Goal: Task Accomplishment & Management: Manage account settings

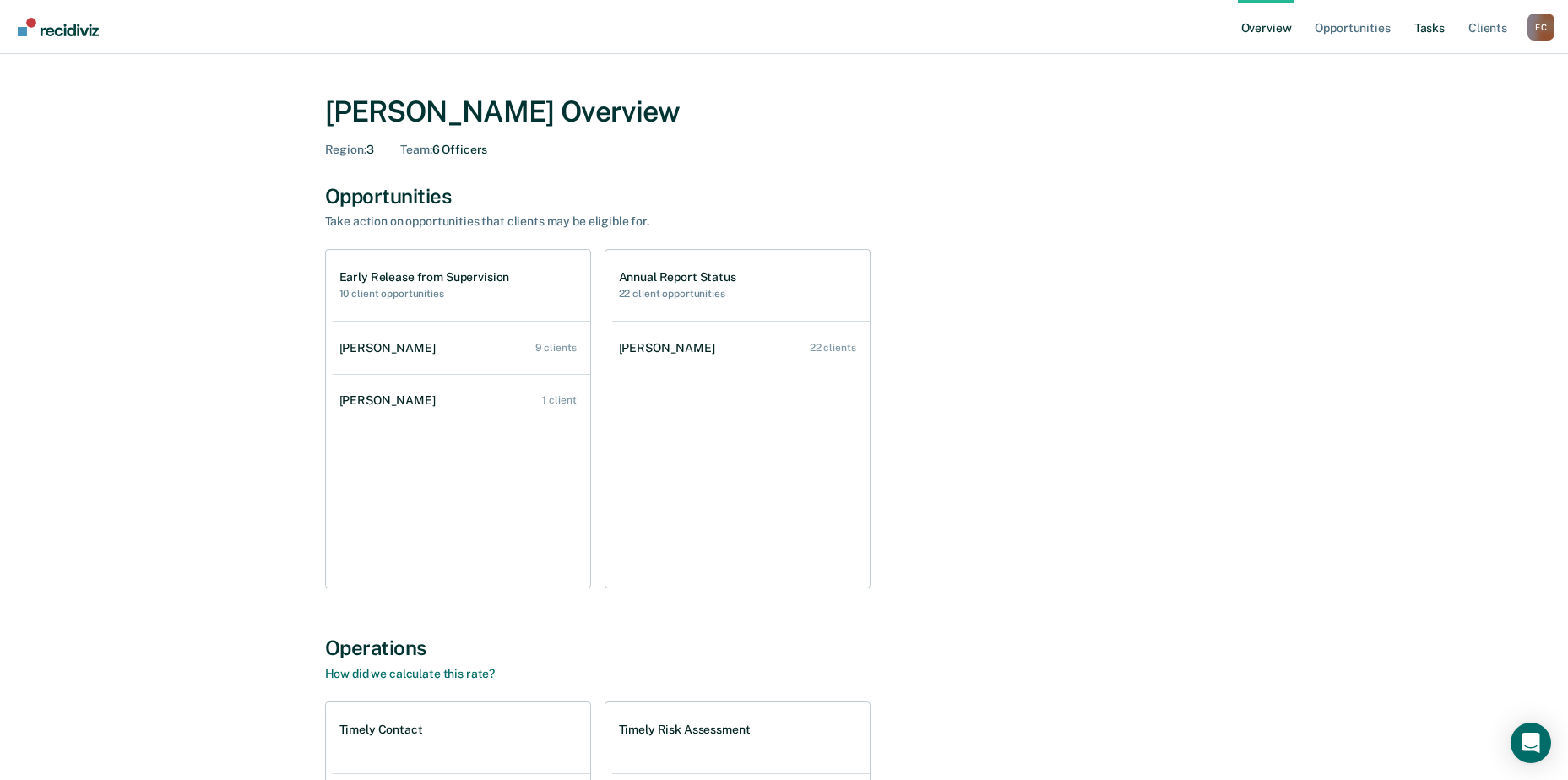
click at [1443, 23] on link "Tasks" at bounding box center [1430, 27] width 37 height 54
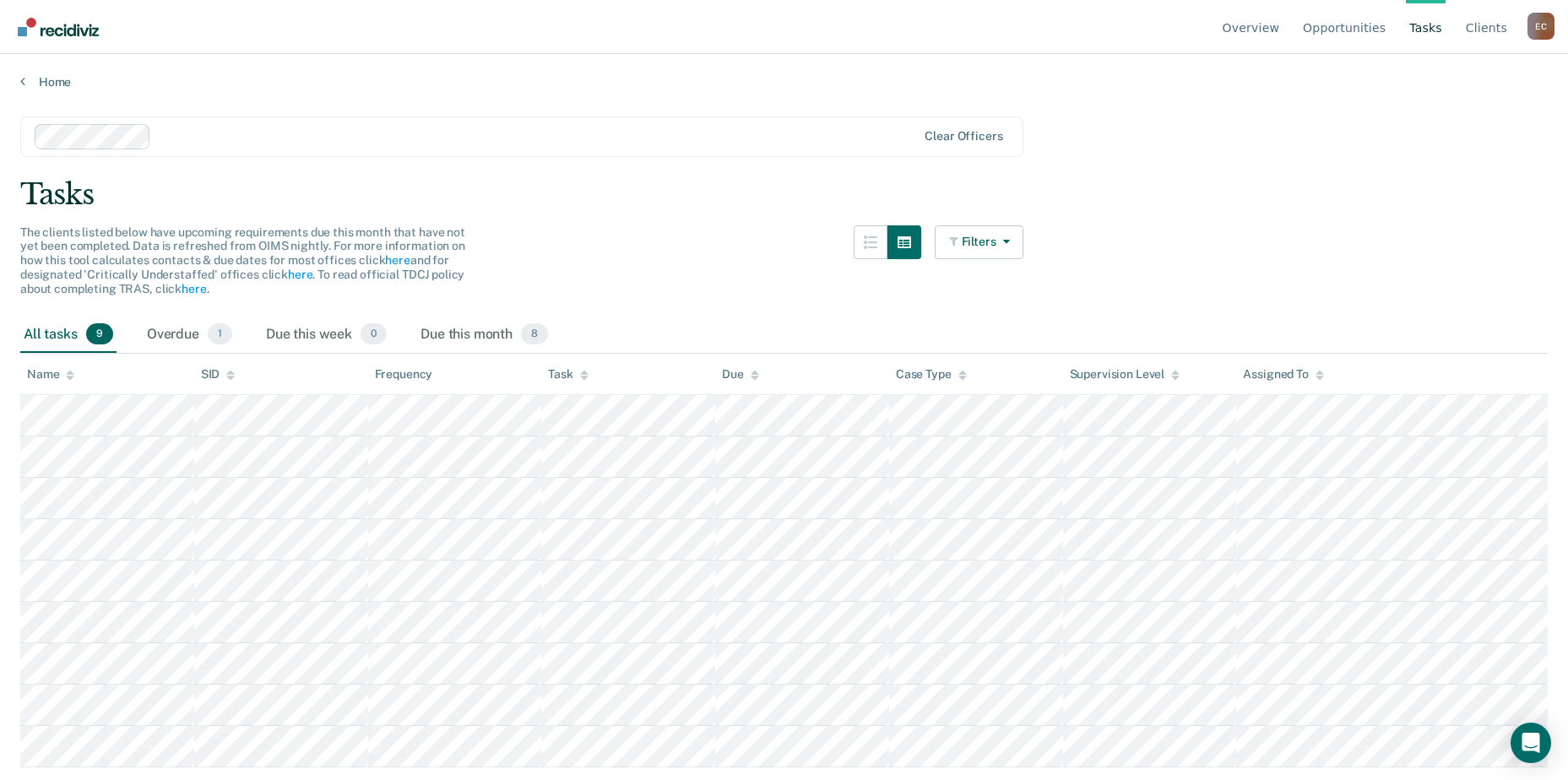
click at [1287, 124] on main "Clear officers Tasks The clients listed below have upcoming requirements due th…" at bounding box center [784, 432] width 1568 height 685
click at [39, 338] on div "All tasks 9" at bounding box center [69, 335] width 97 height 37
click at [170, 335] on div "Overdue 1" at bounding box center [189, 335] width 92 height 37
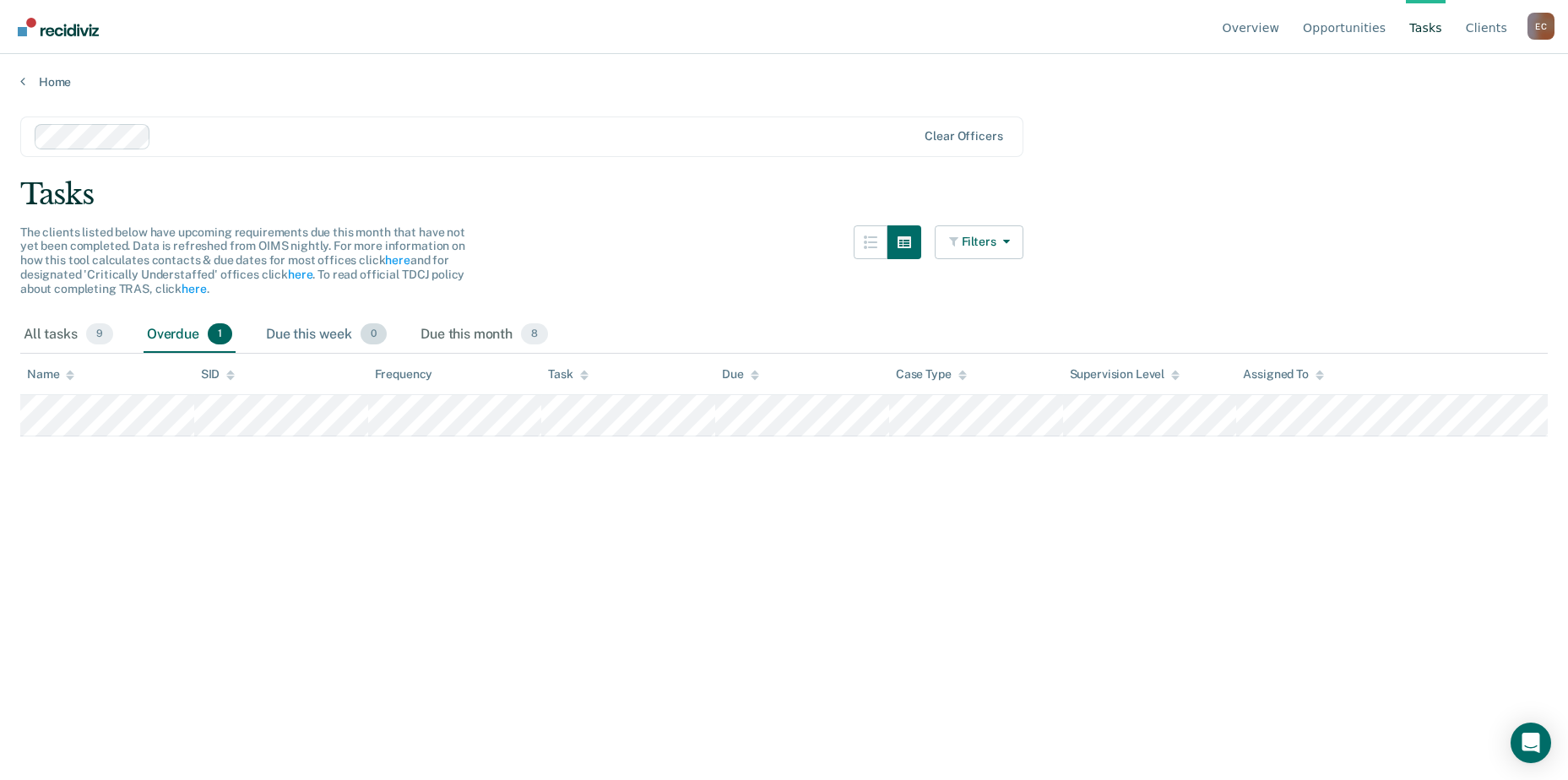
click at [322, 340] on div "Due this week 0" at bounding box center [326, 335] width 127 height 37
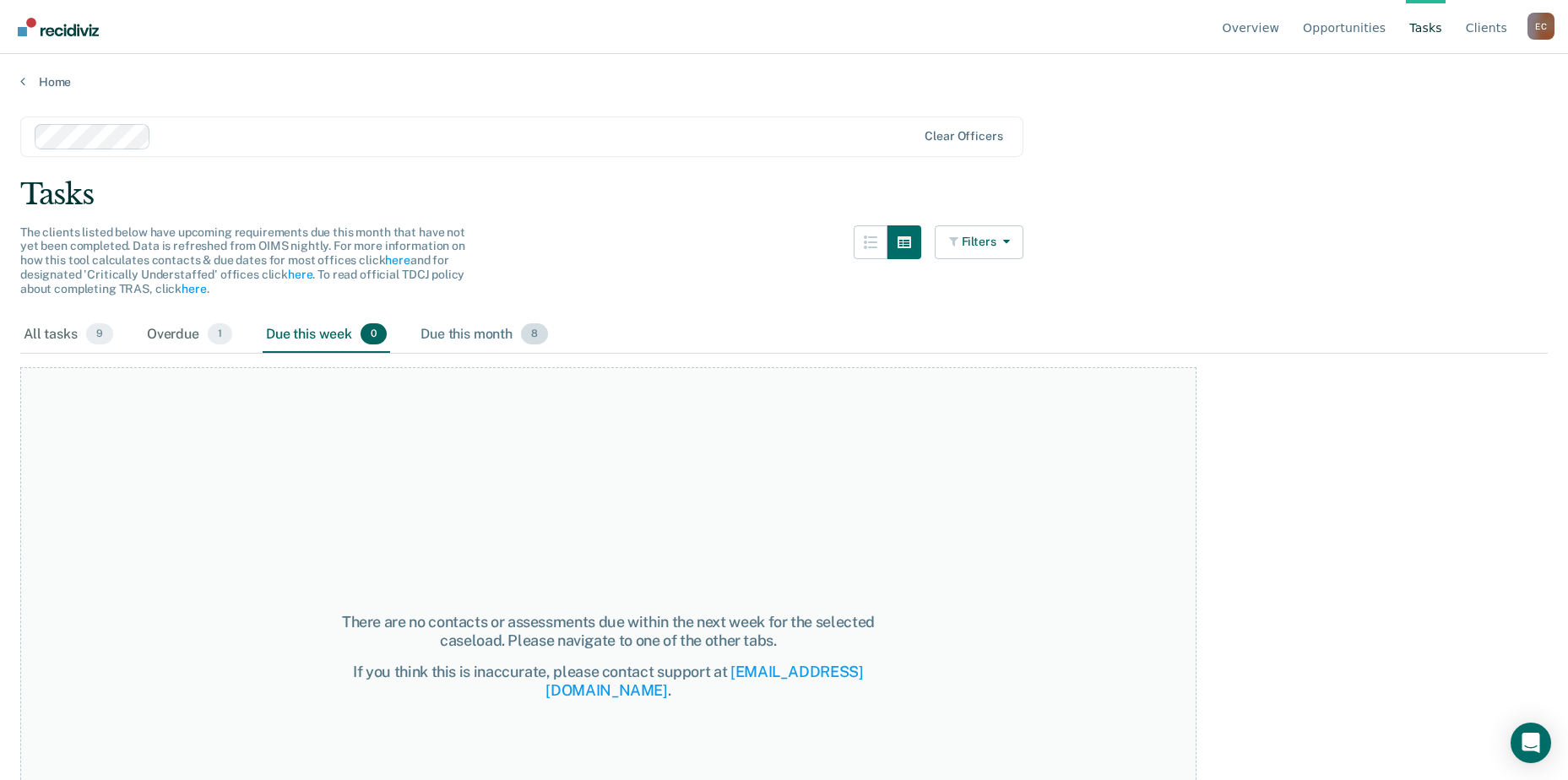
click at [476, 328] on div "Due this month 8" at bounding box center [484, 335] width 134 height 37
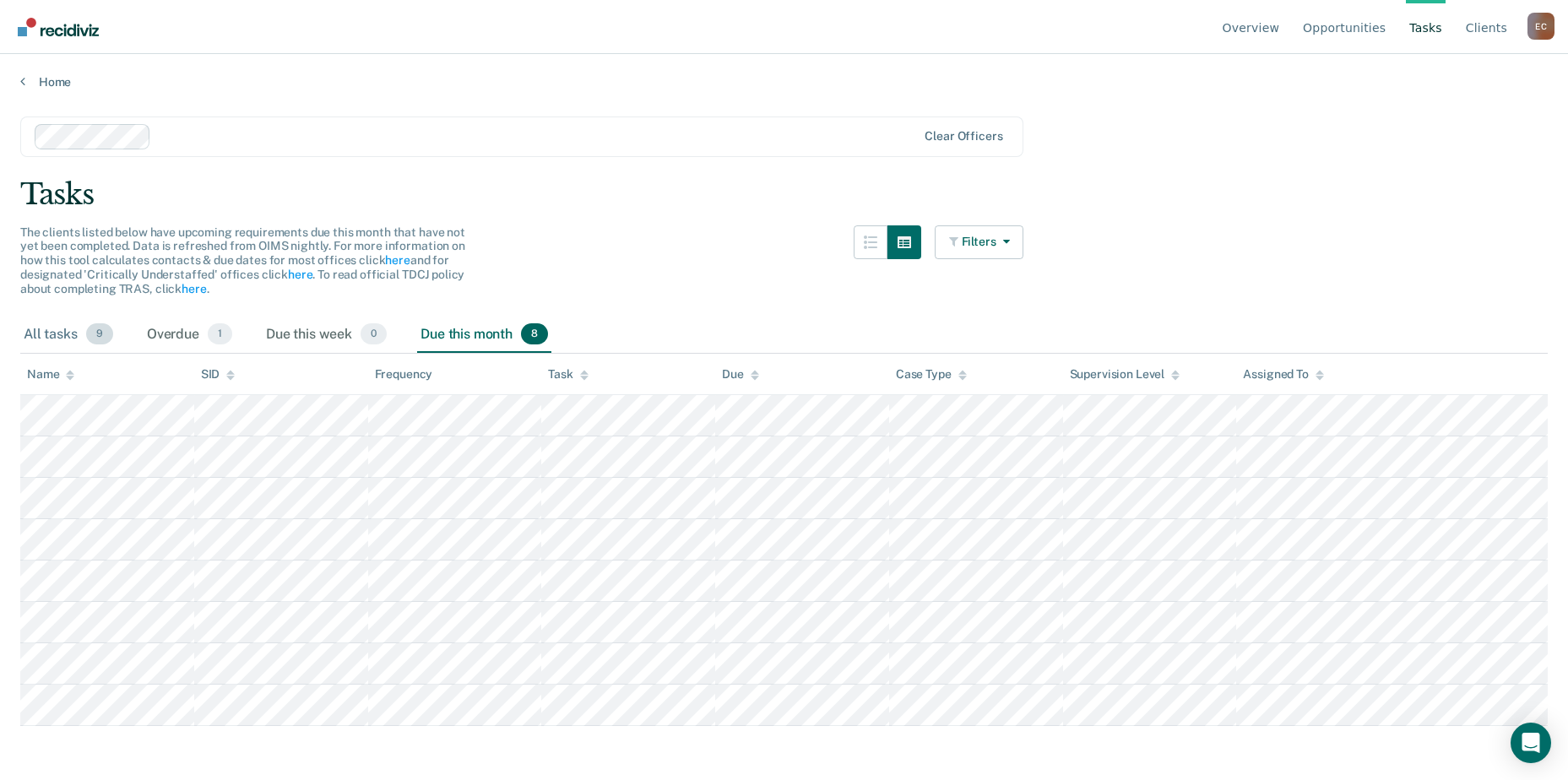
click at [60, 334] on div "All tasks 9" at bounding box center [69, 335] width 97 height 37
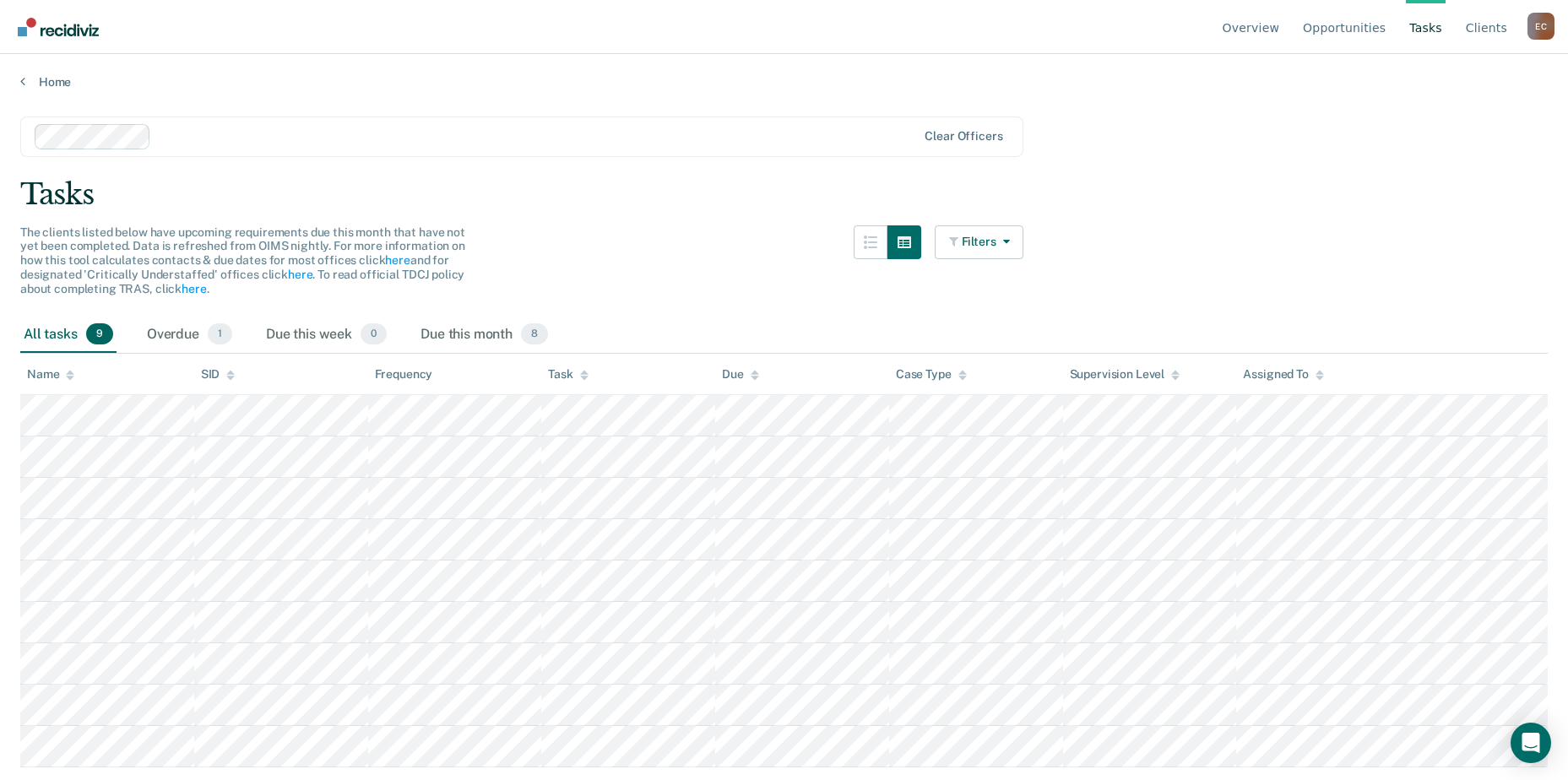
scroll to position [23, 0]
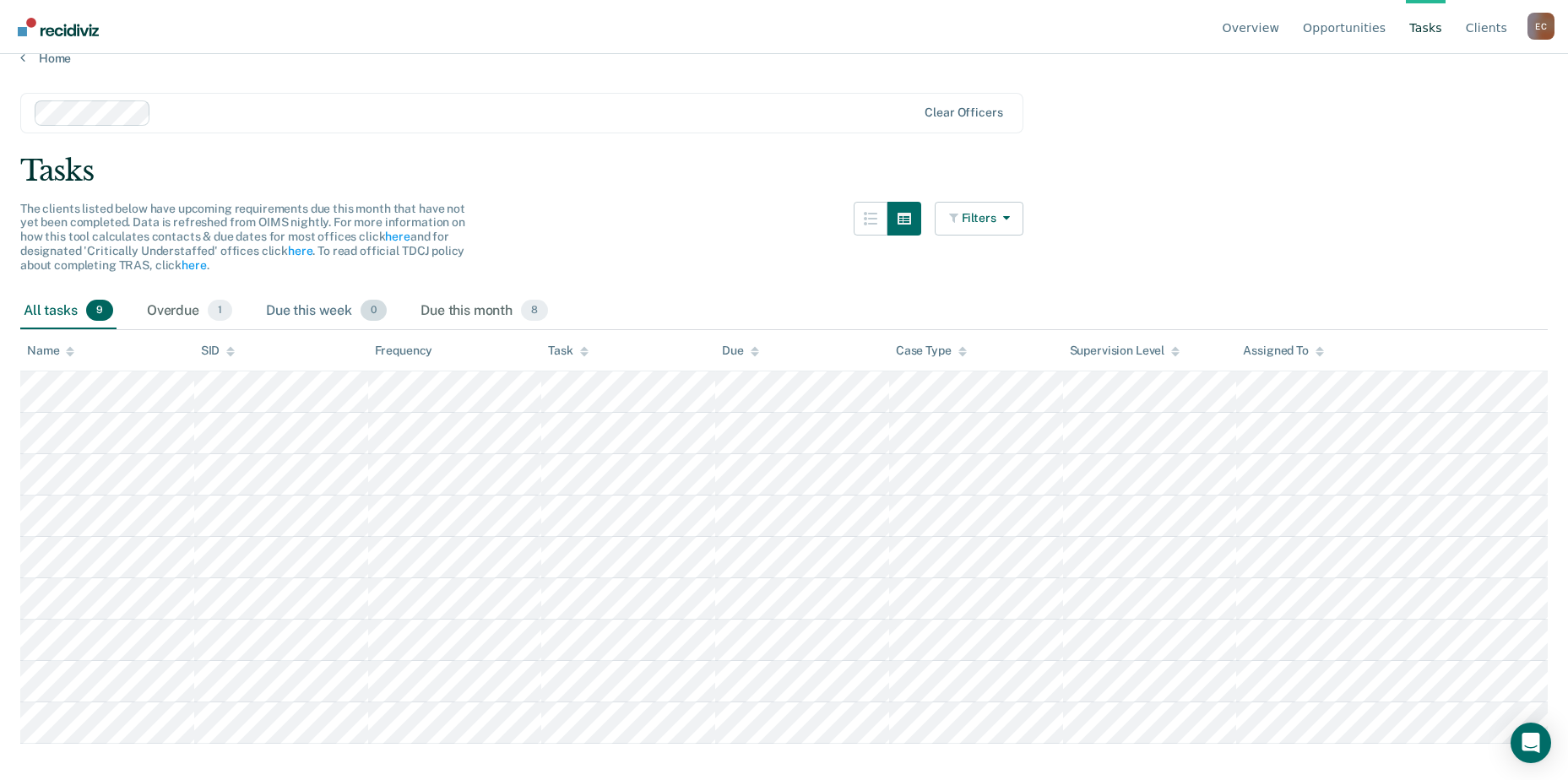
click at [337, 298] on div "Due this week 0" at bounding box center [326, 312] width 127 height 37
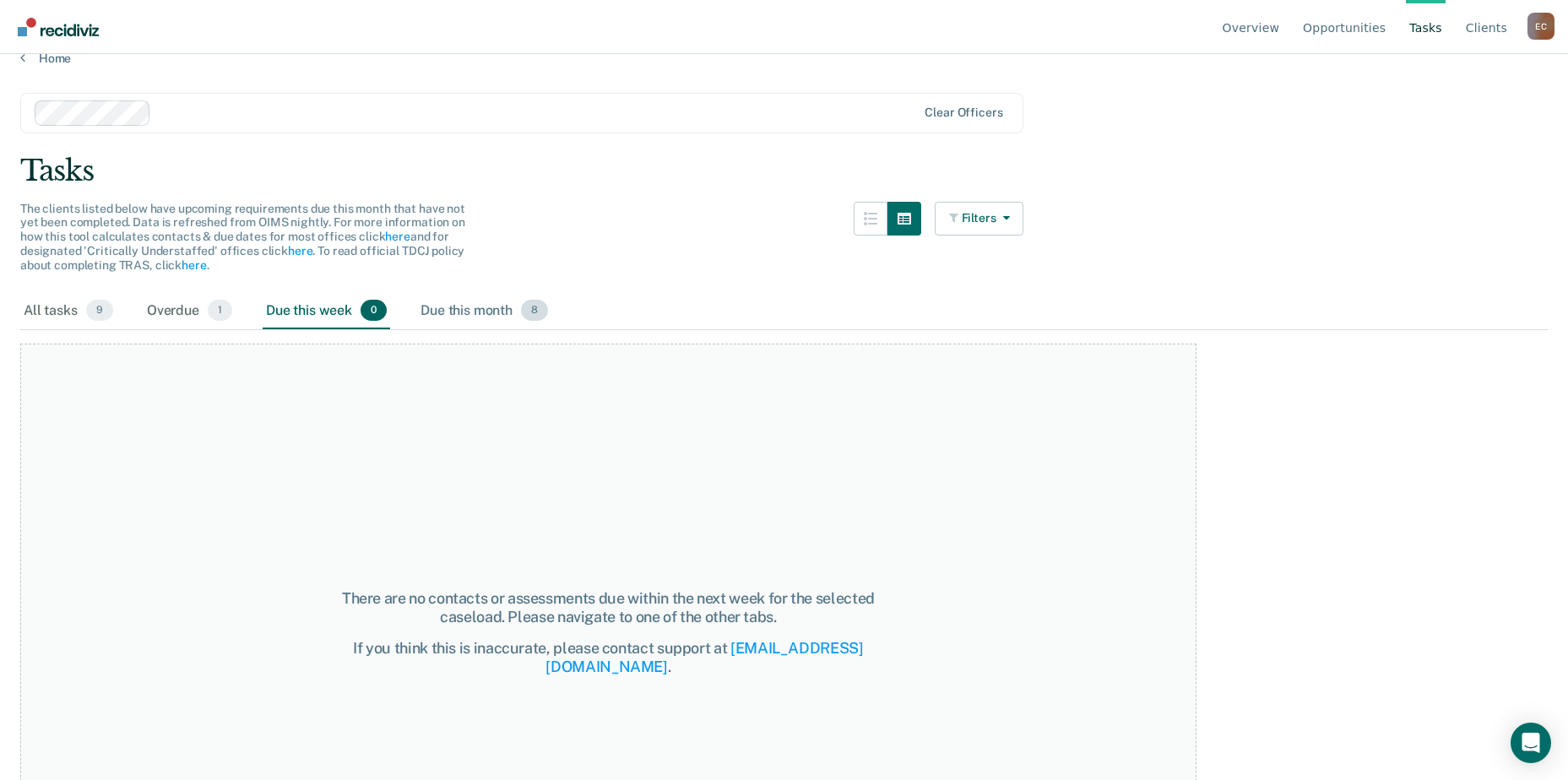
click at [490, 307] on div "Due this month 8" at bounding box center [484, 312] width 134 height 37
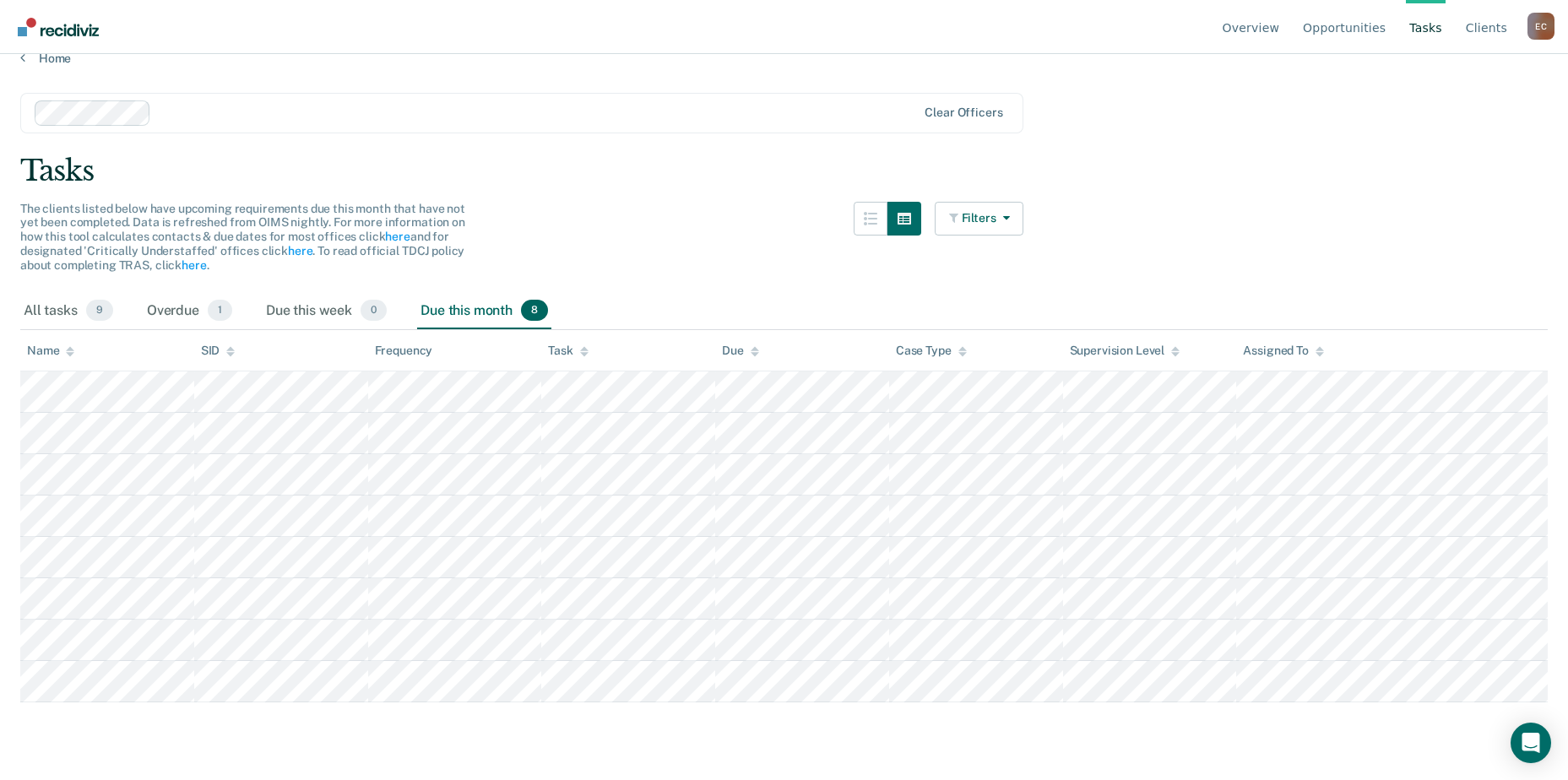
scroll to position [0, 0]
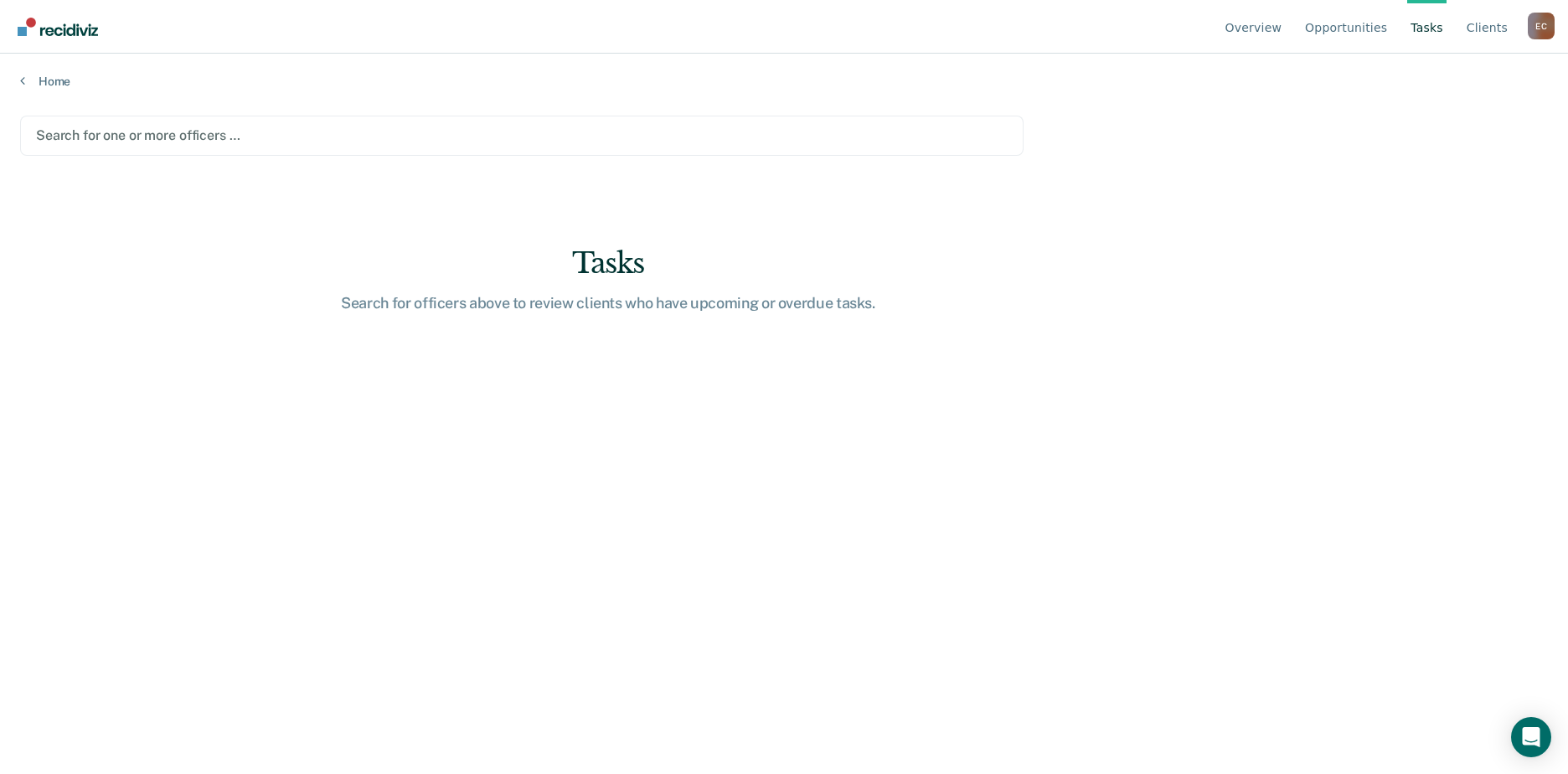
click at [1307, 23] on ul "Overview Opportunities Tasks Client s" at bounding box center [1375, 27] width 306 height 54
click at [1267, 28] on link "Overview" at bounding box center [1254, 27] width 63 height 54
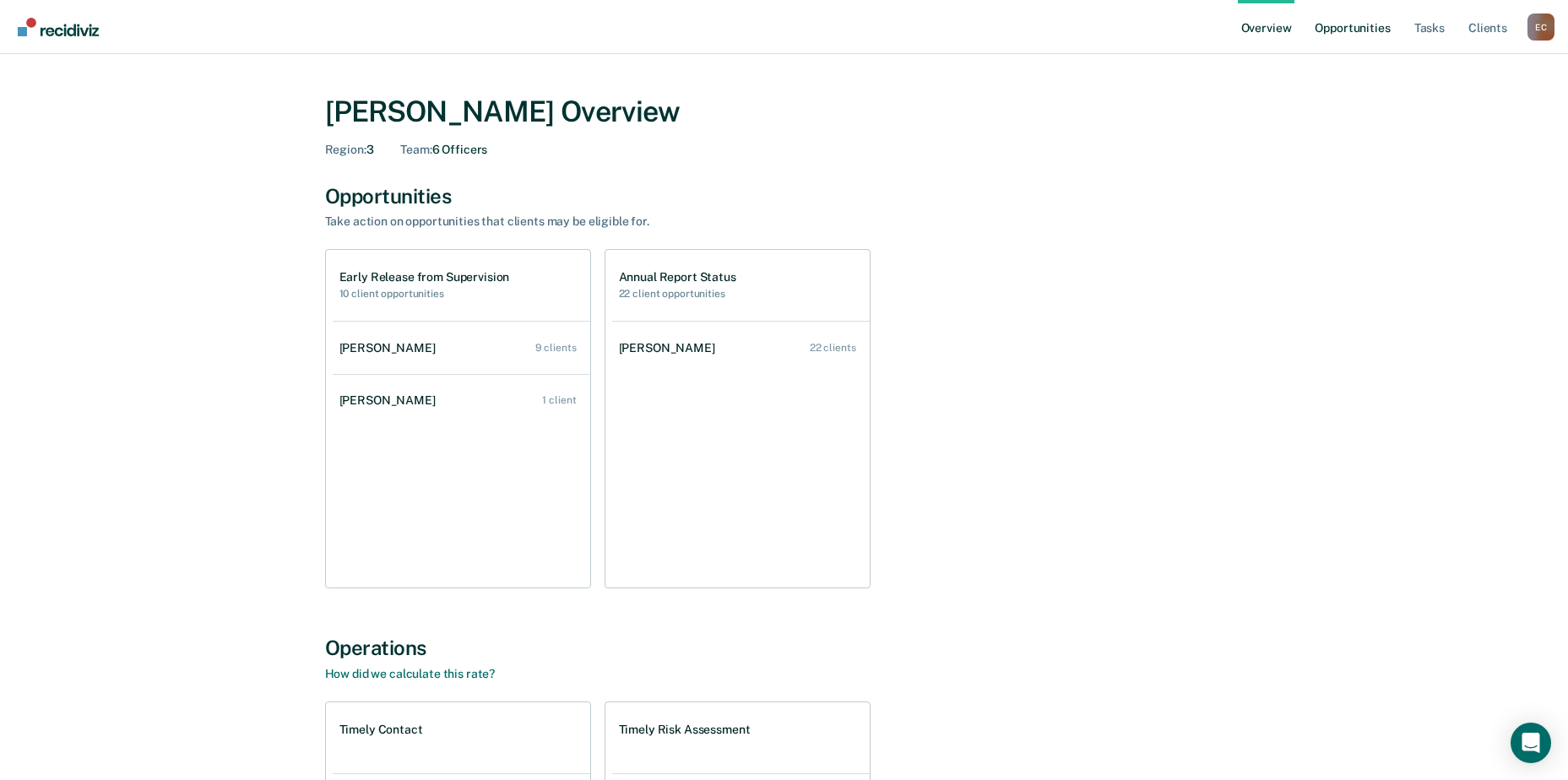
click at [1345, 26] on link "Opportunities" at bounding box center [1352, 27] width 82 height 54
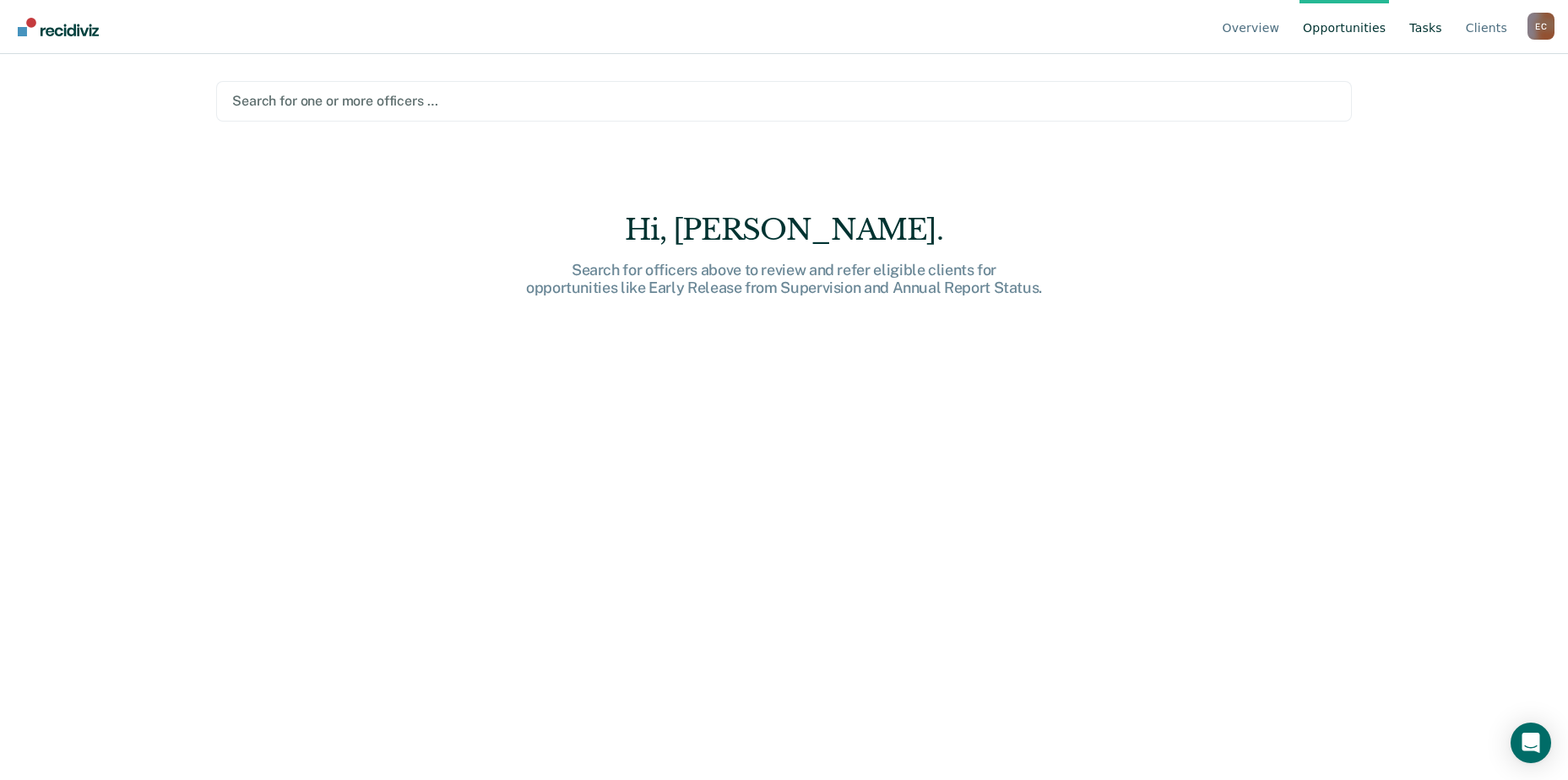
click at [1430, 21] on link "Tasks" at bounding box center [1425, 27] width 40 height 54
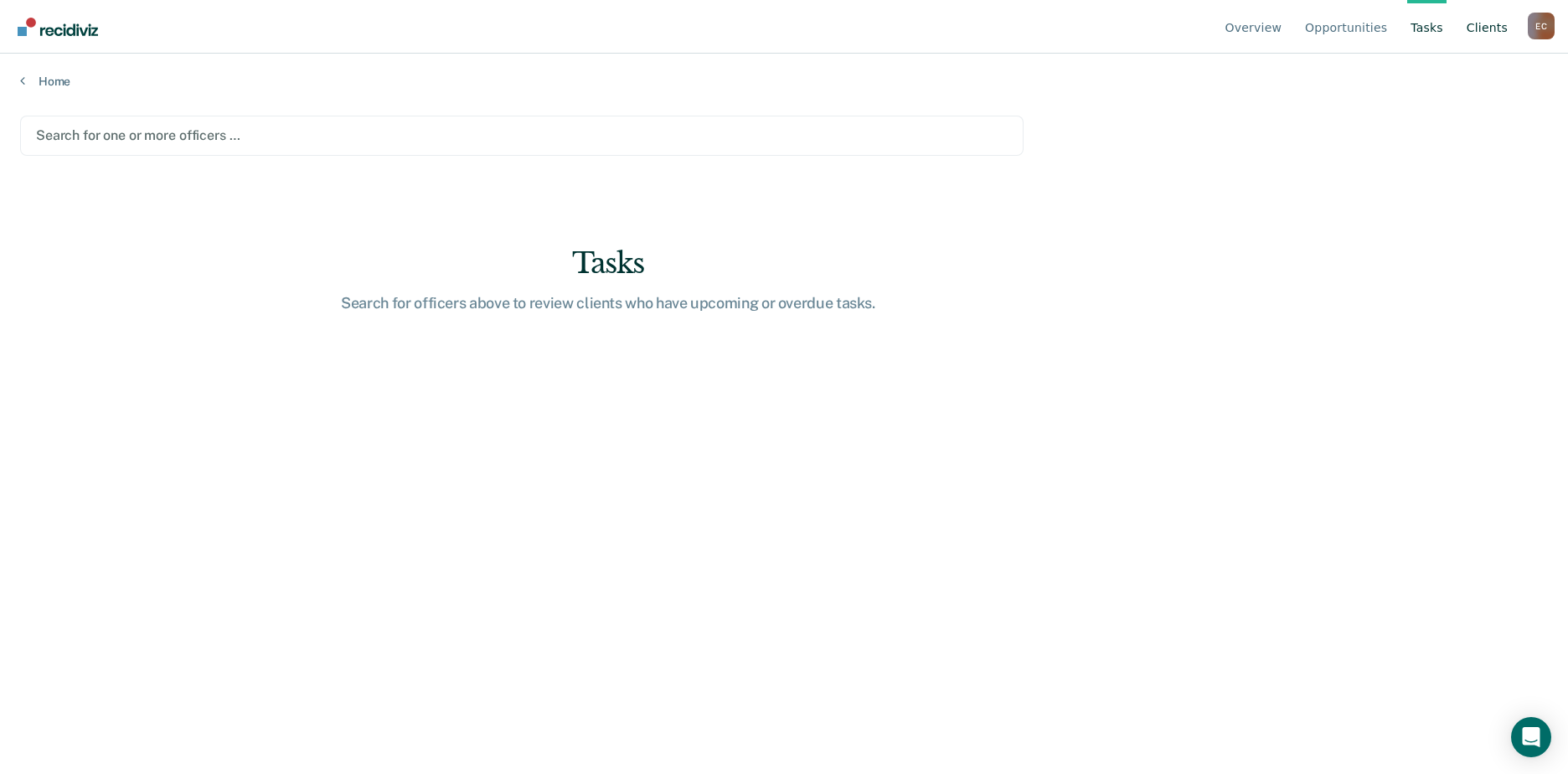
click at [1490, 20] on link "Client s" at bounding box center [1488, 27] width 48 height 54
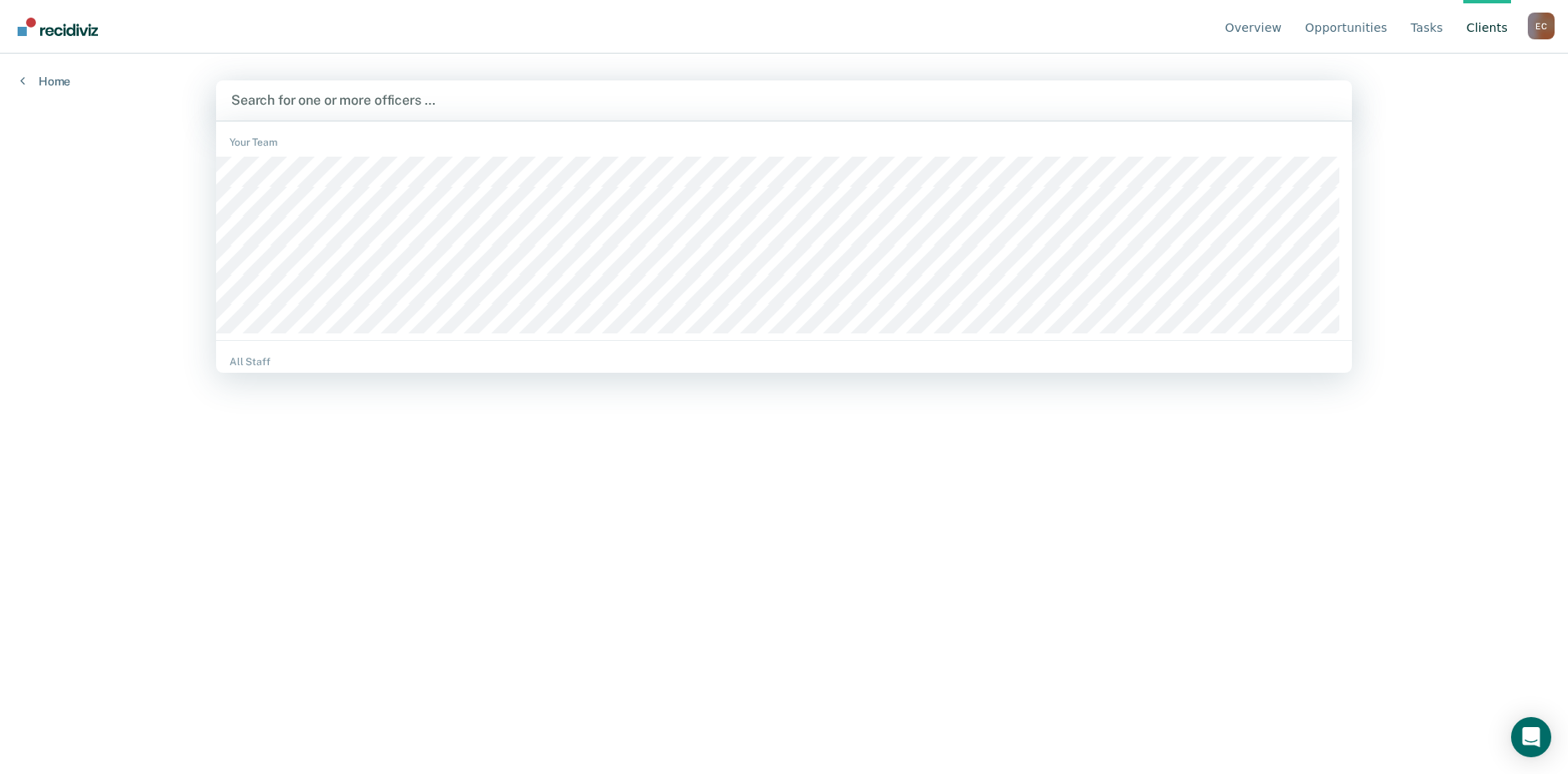
click at [513, 108] on div at bounding box center [784, 100] width 1106 height 19
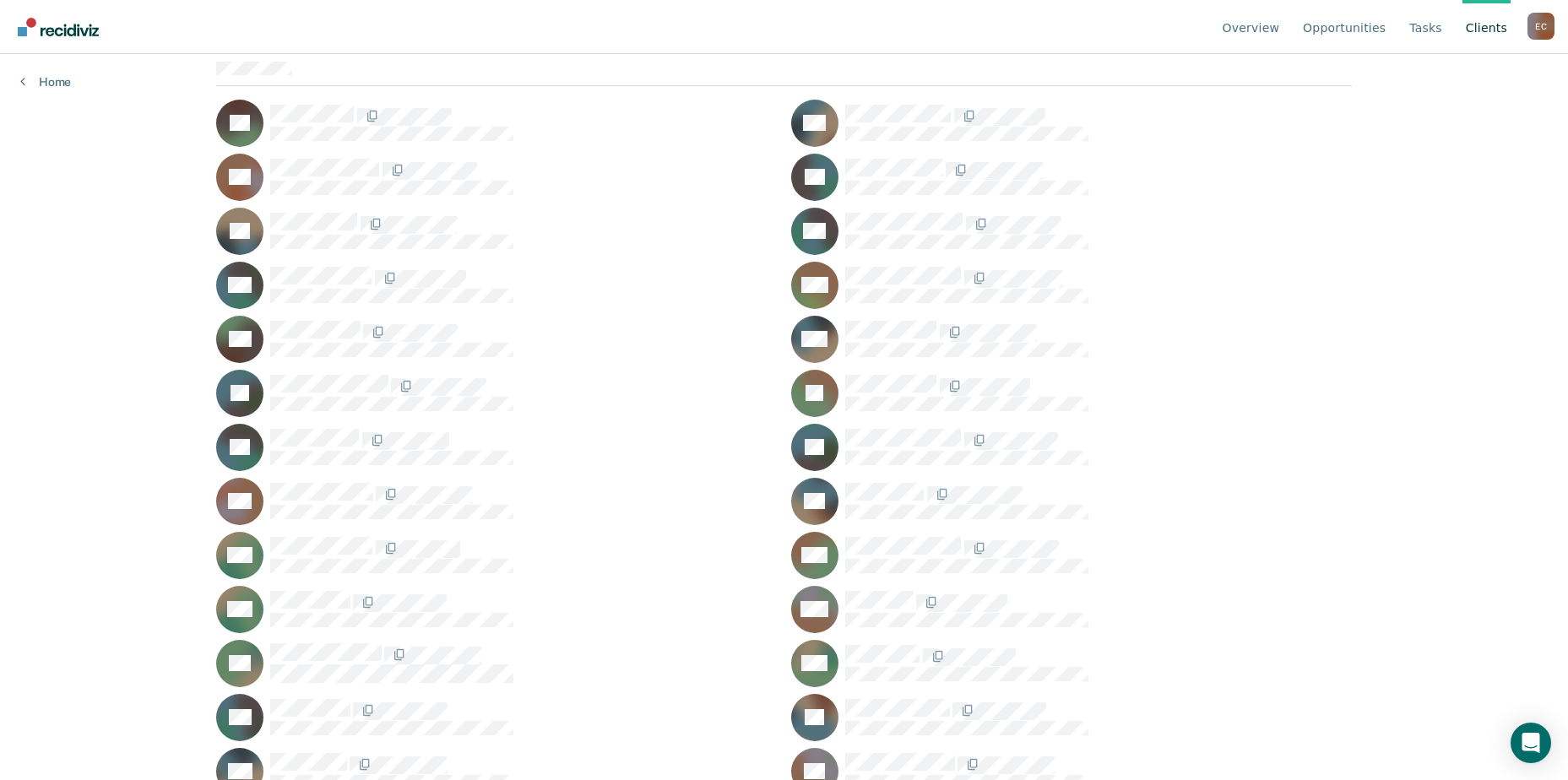
scroll to position [152, 0]
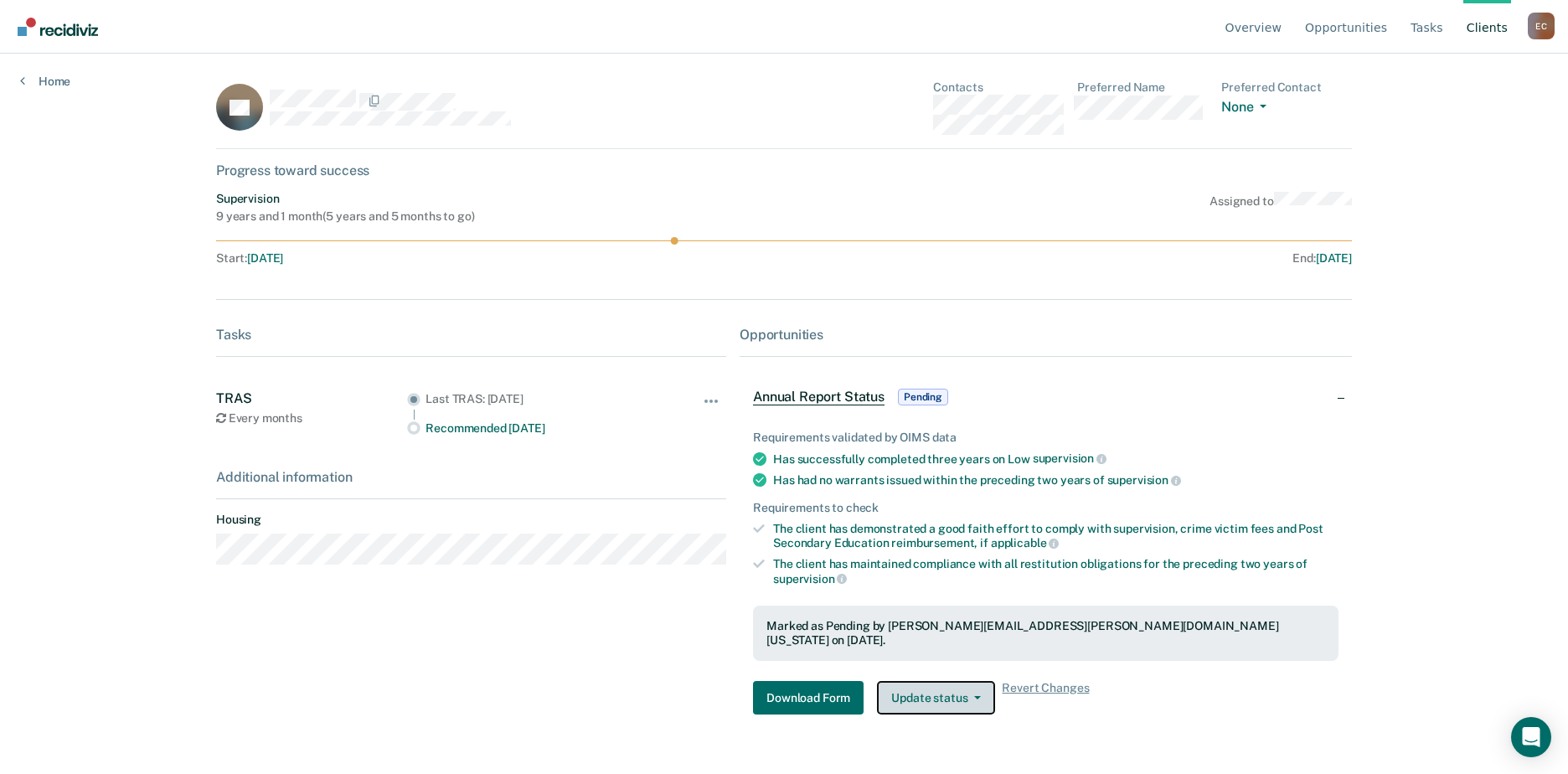
click at [953, 681] on button "Update status" at bounding box center [936, 697] width 118 height 34
click at [1139, 720] on div "KF Contacts Preferred Name Preferred Contact None Call Text Email None Progress…" at bounding box center [784, 414] width 1136 height 668
click at [833, 390] on span "Annual Report Status" at bounding box center [818, 397] width 131 height 16
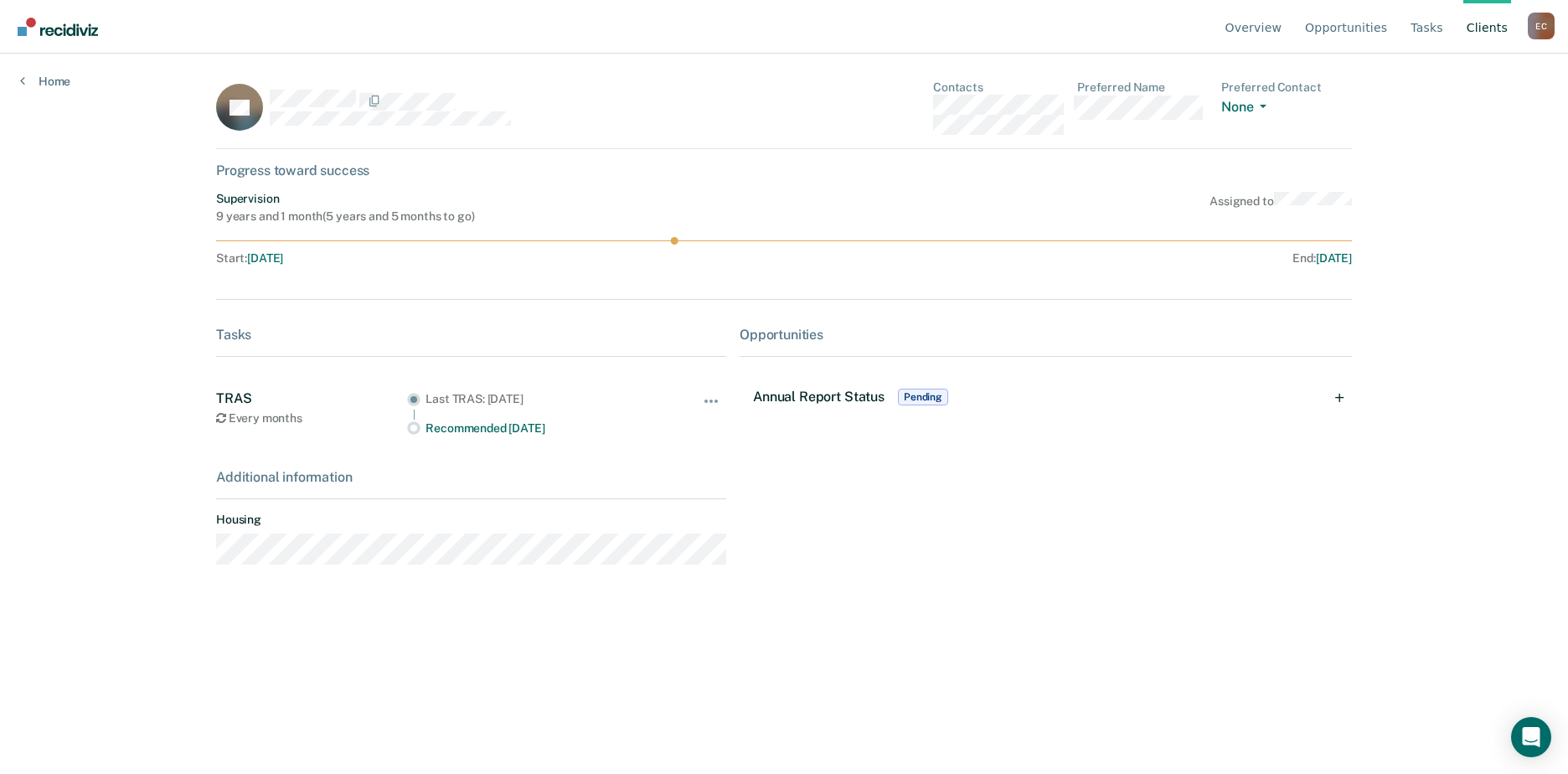
click at [899, 392] on span "Pending" at bounding box center [923, 397] width 50 height 16
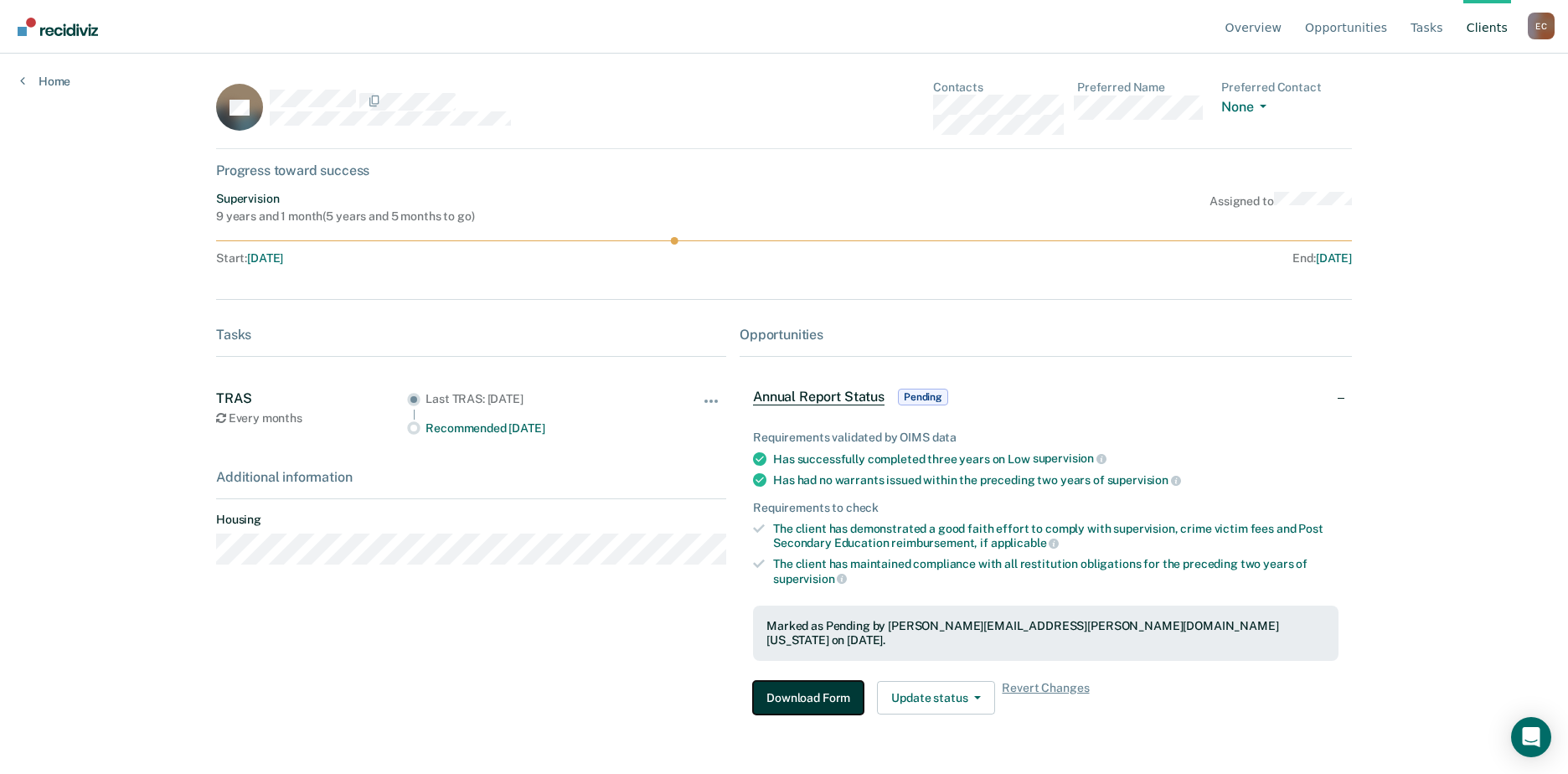
click at [807, 684] on button "Download Form" at bounding box center [807, 697] width 110 height 34
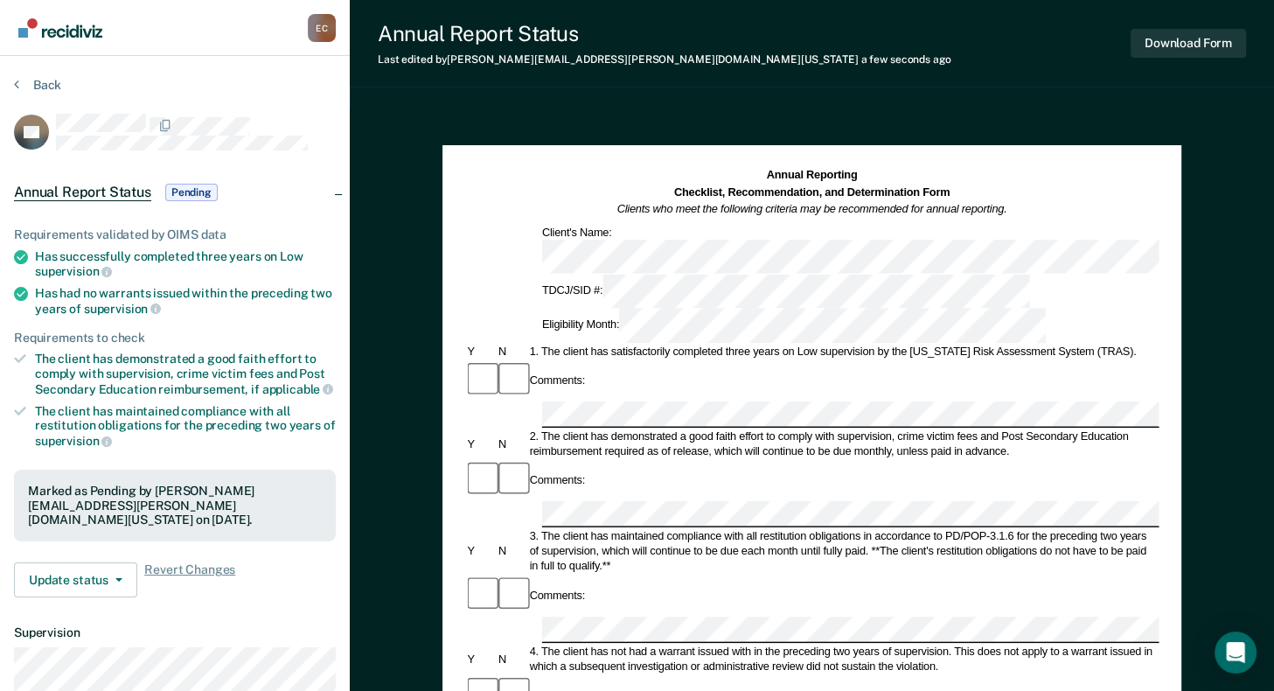
drag, startPoint x: 778, startPoint y: 561, endPoint x: 899, endPoint y: 576, distance: 122.5
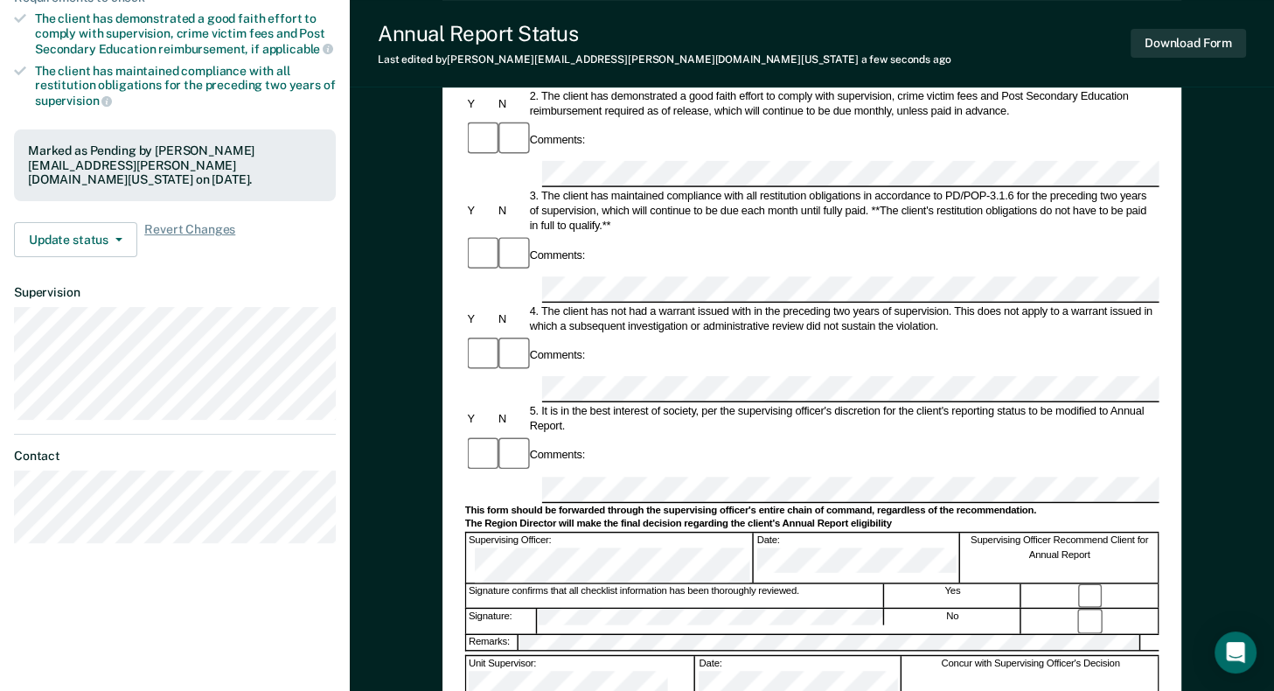
scroll to position [341, 0]
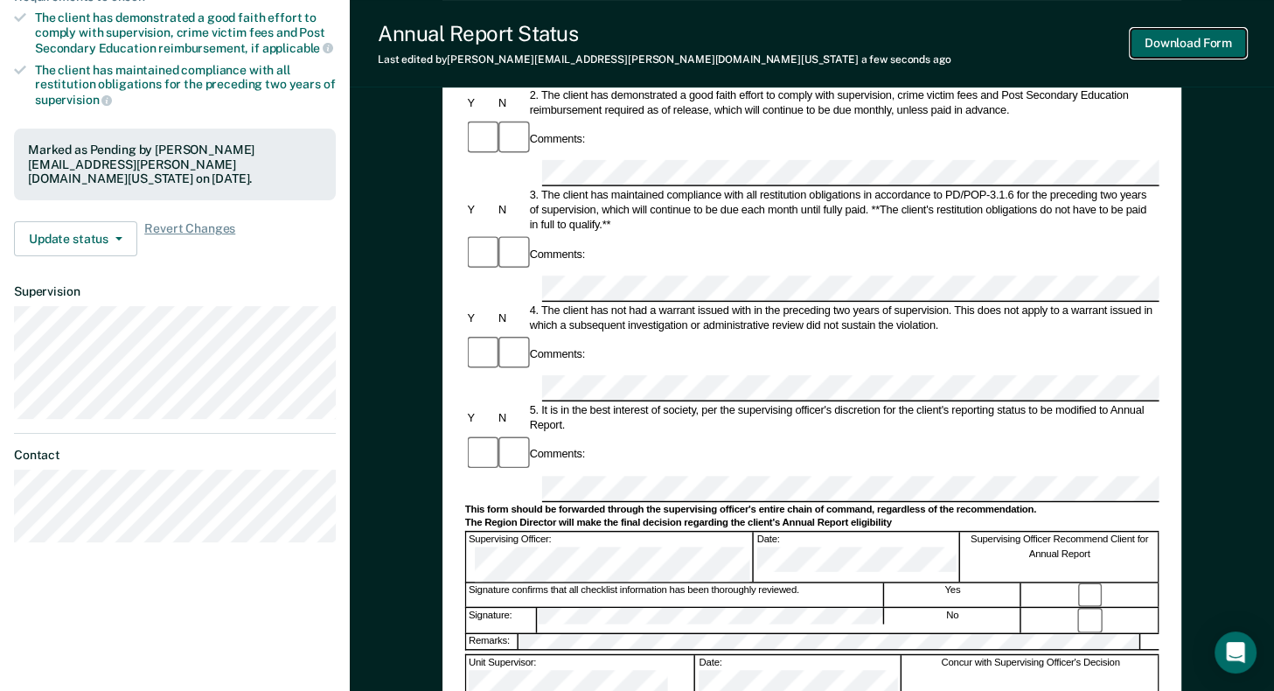
click at [1190, 44] on button "Download Form" at bounding box center [1188, 43] width 115 height 29
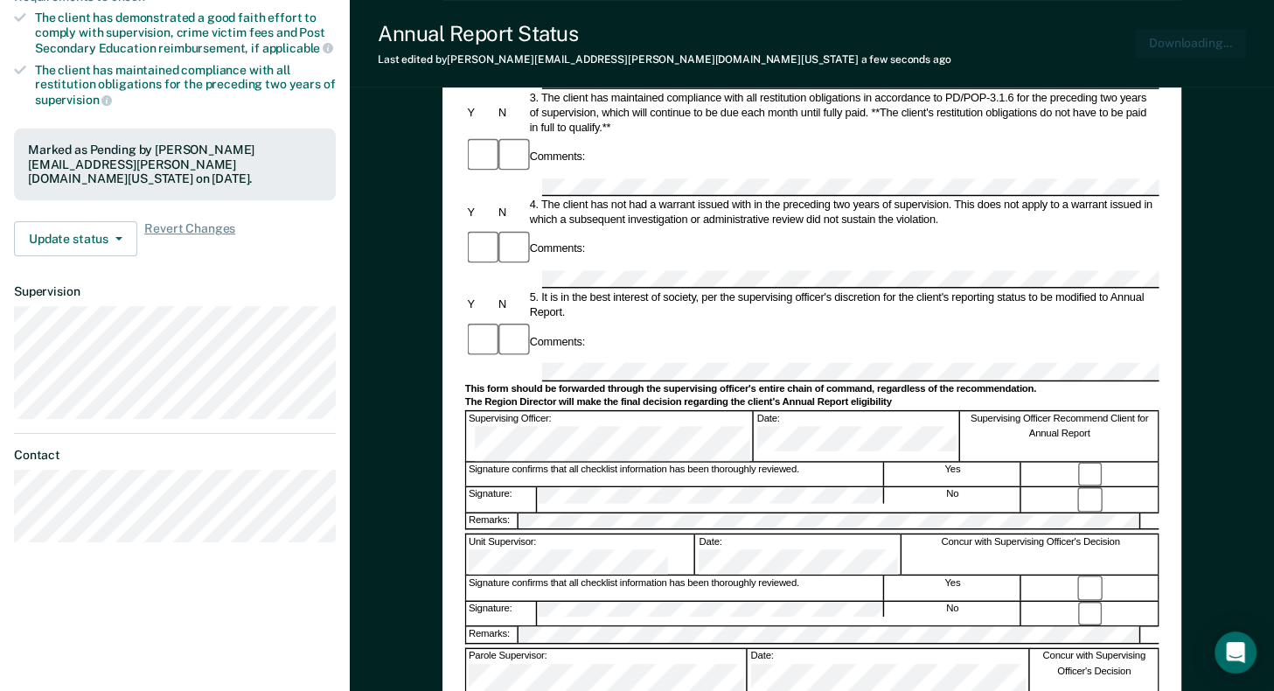
scroll to position [0, 0]
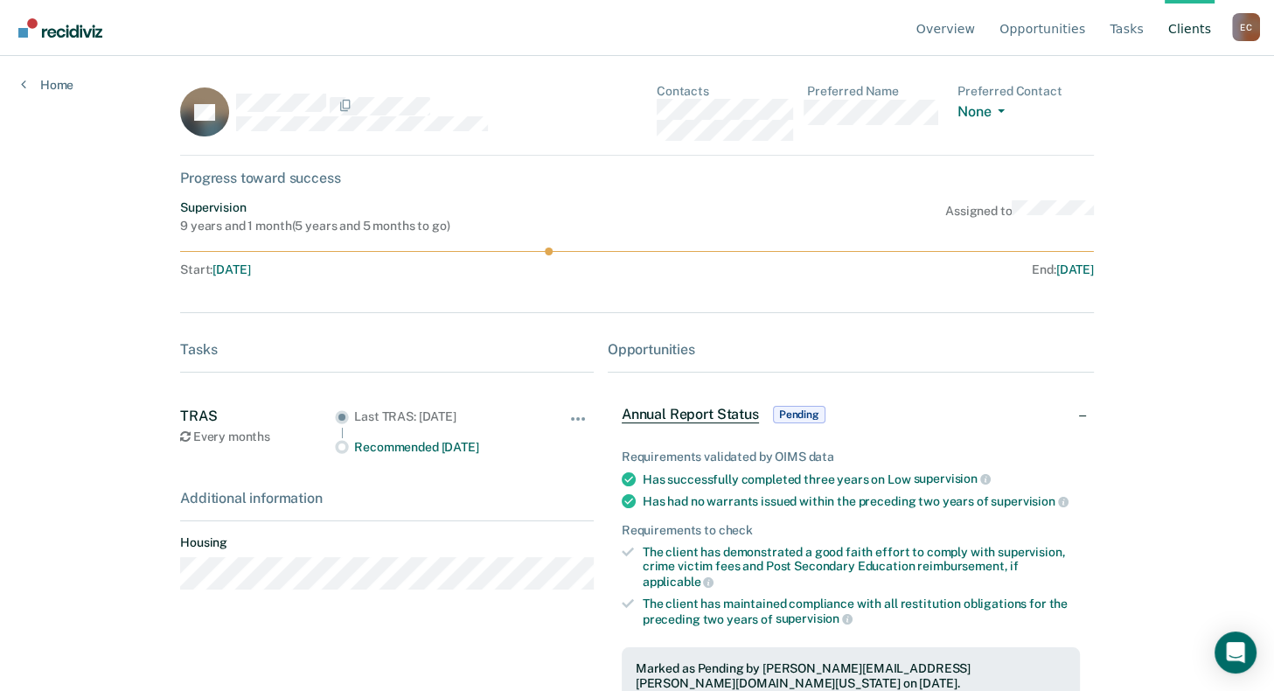
click at [29, 92] on div "Overview Opportunities Tasks Client s [PERSON_NAME] [PERSON_NAME] Profile How i…" at bounding box center [637, 345] width 1274 height 691
click at [30, 85] on link "Home" at bounding box center [47, 85] width 52 height 16
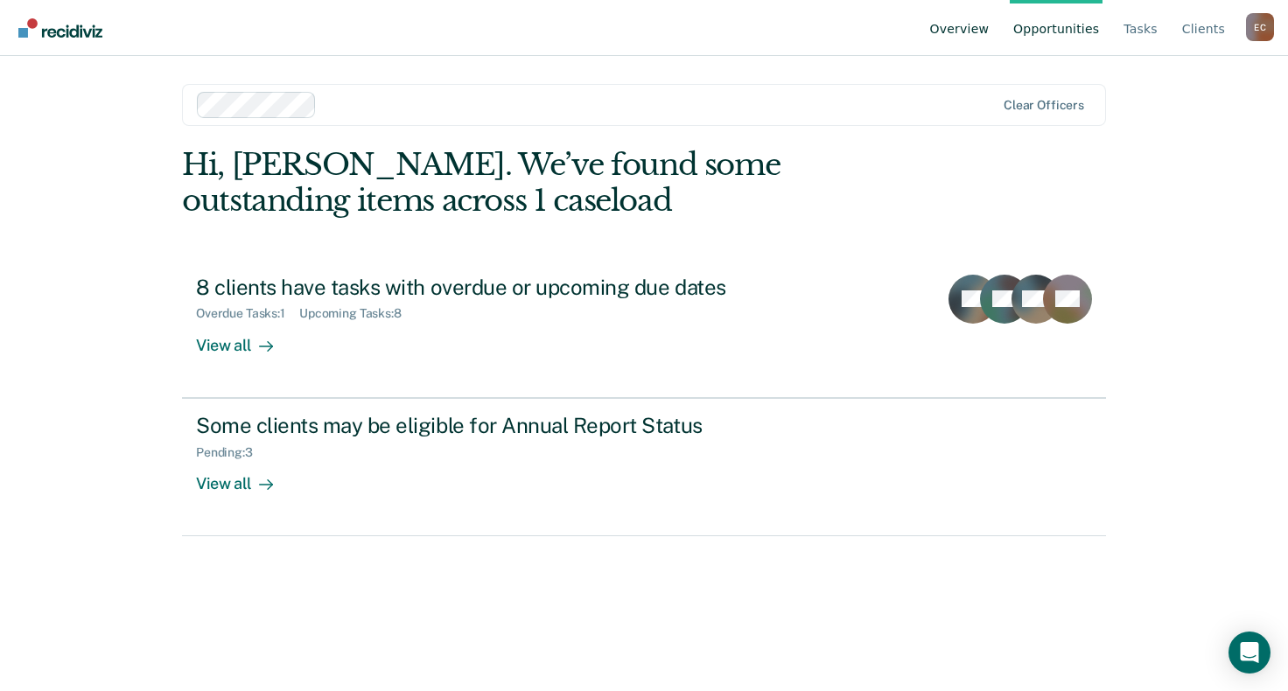
click at [976, 32] on link "Overview" at bounding box center [959, 28] width 66 height 56
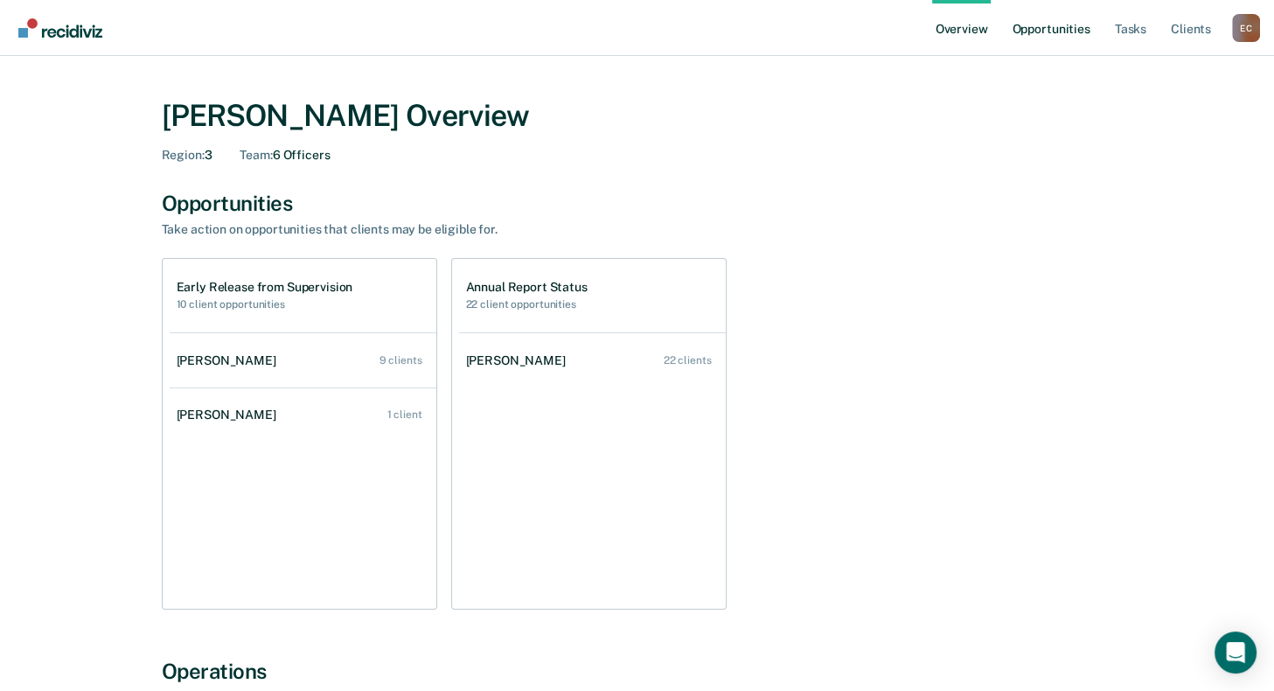
click at [1055, 32] on link "Opportunities" at bounding box center [1051, 28] width 85 height 56
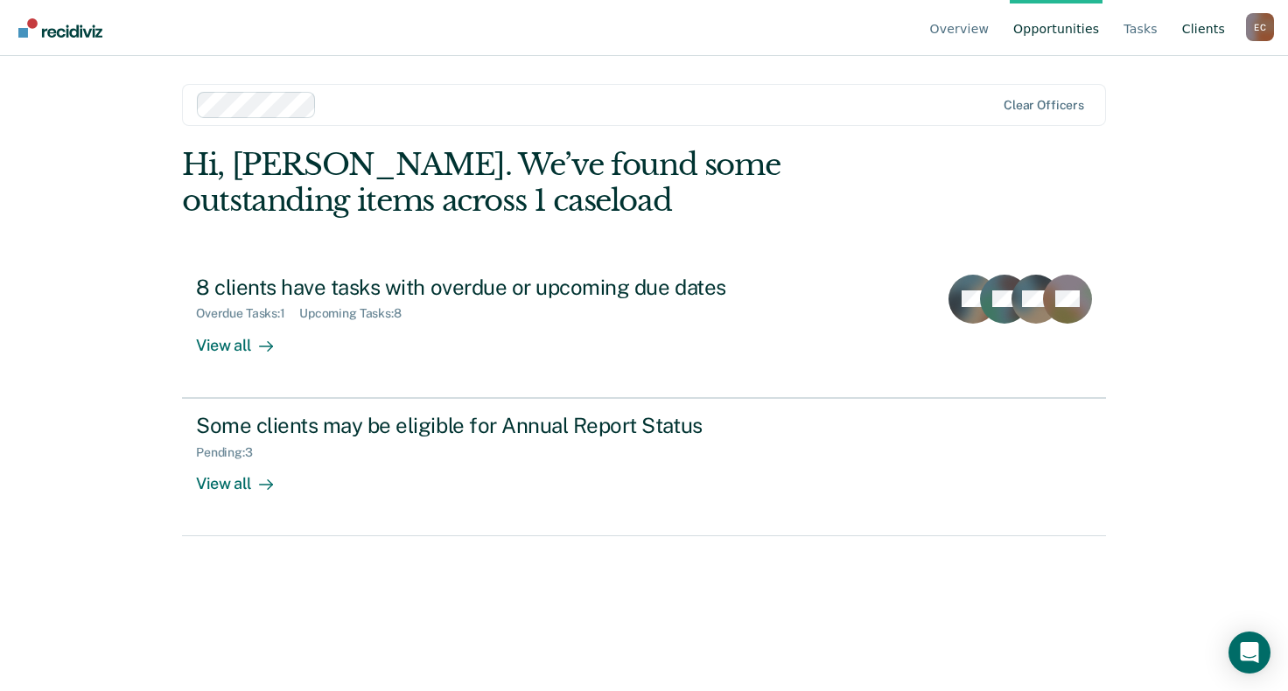
click at [1208, 22] on link "Client s" at bounding box center [1203, 28] width 50 height 56
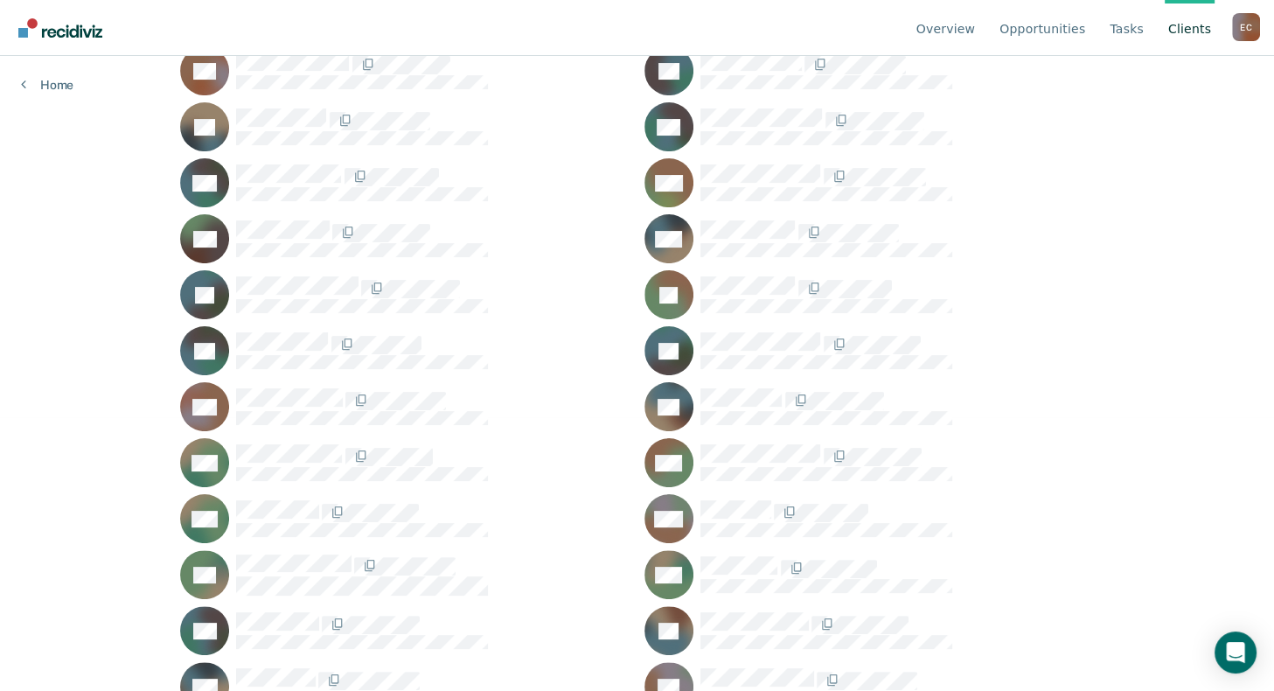
scroll to position [267, 0]
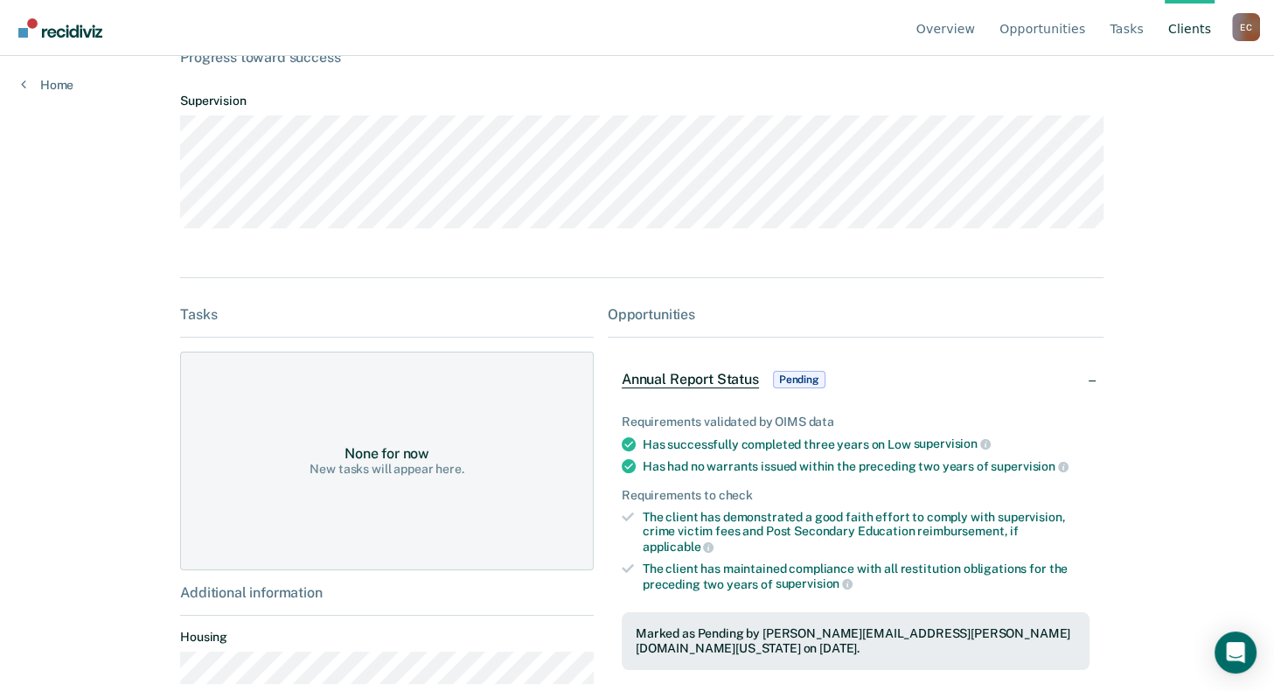
scroll to position [186, 0]
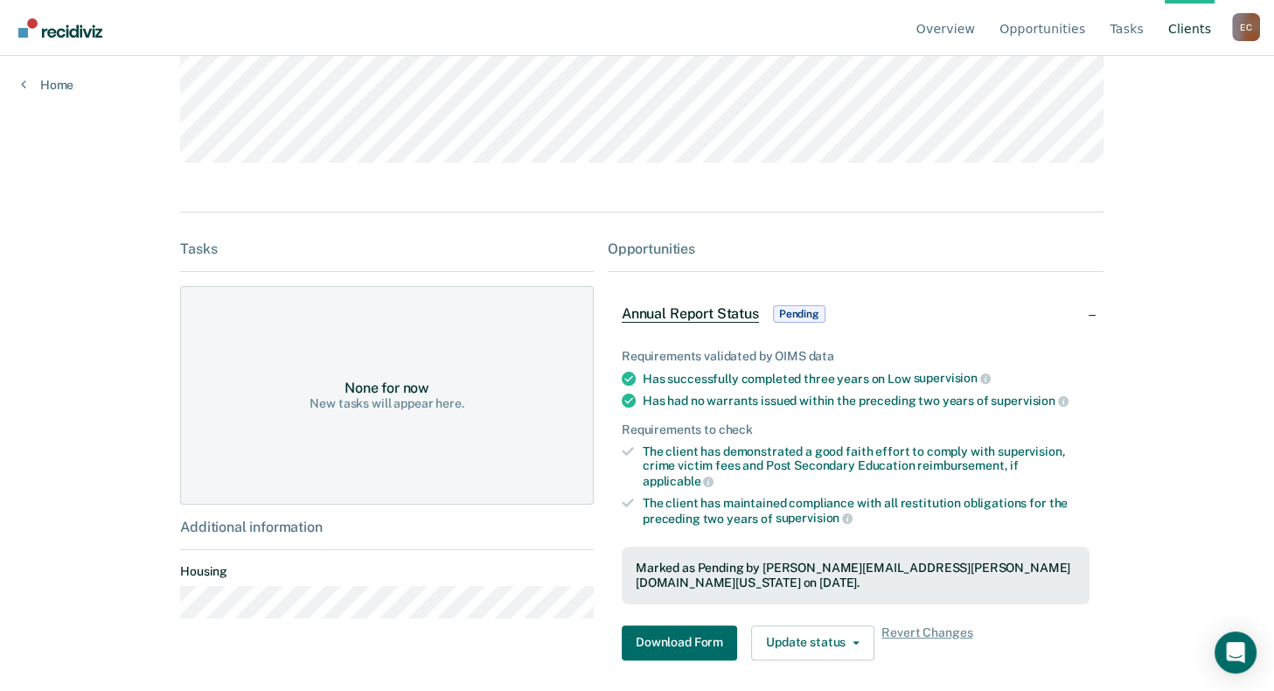
click at [798, 319] on span "Pending" at bounding box center [799, 313] width 52 height 17
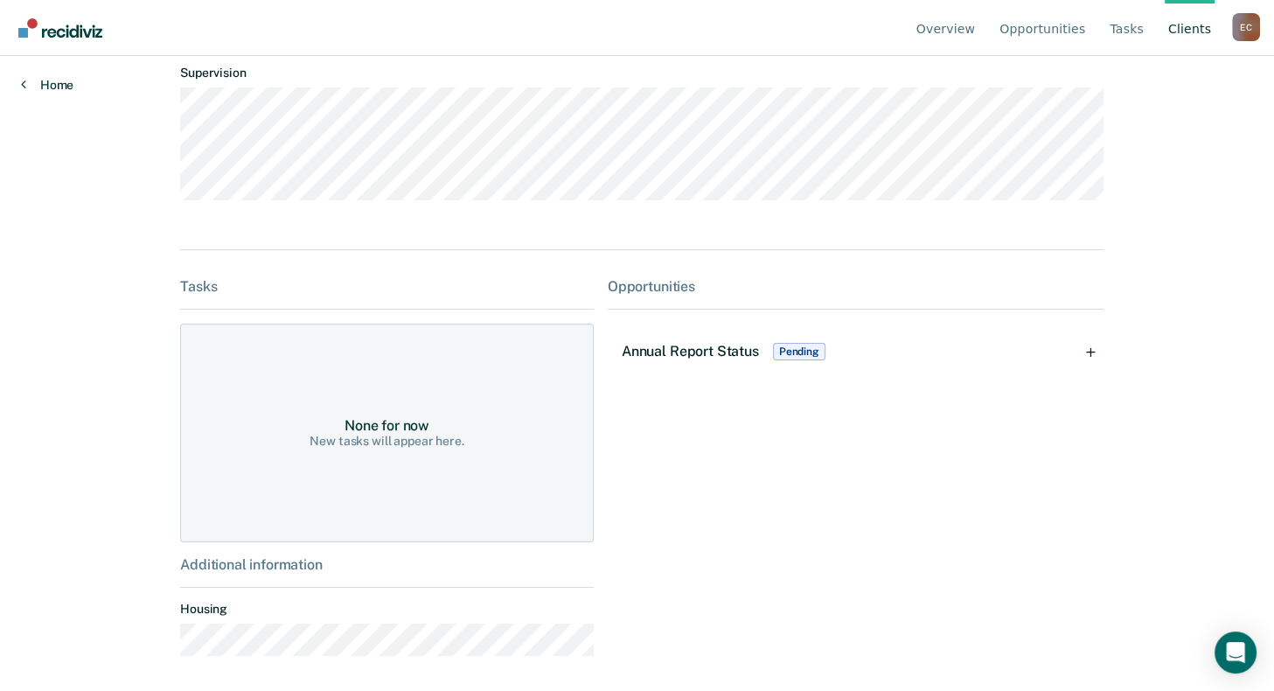
click at [30, 87] on link "Home" at bounding box center [47, 85] width 52 height 16
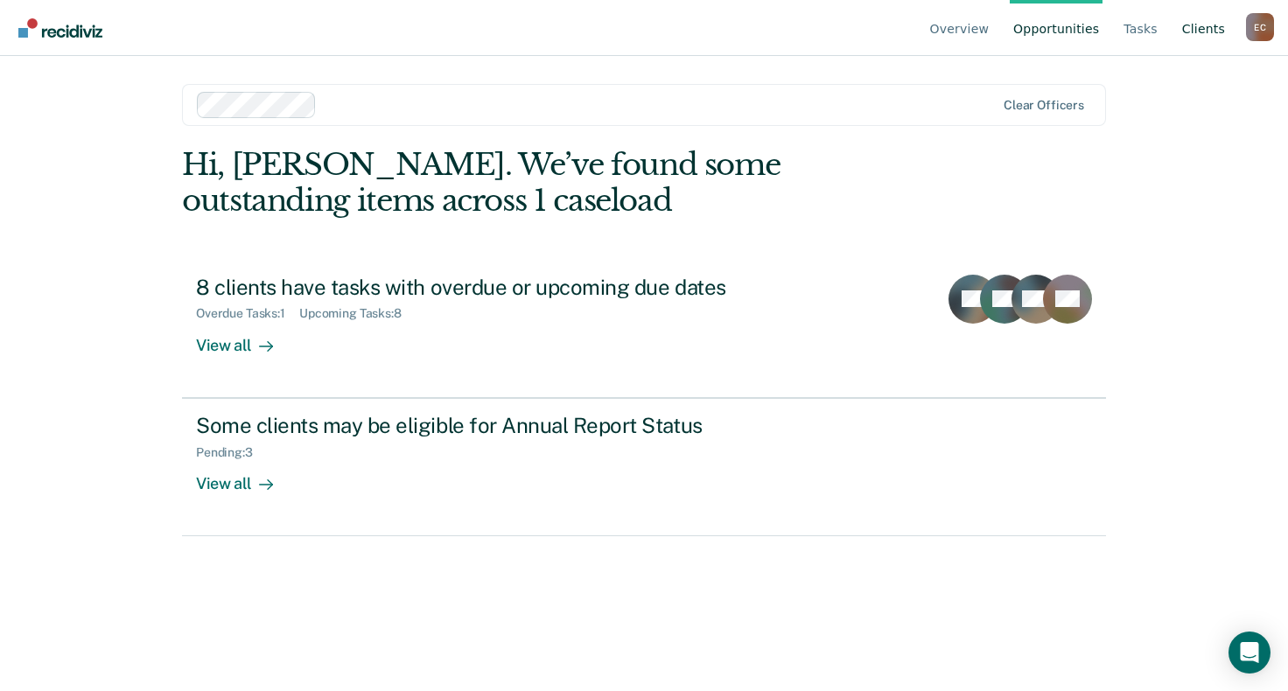
click at [1196, 25] on link "Client s" at bounding box center [1203, 28] width 50 height 56
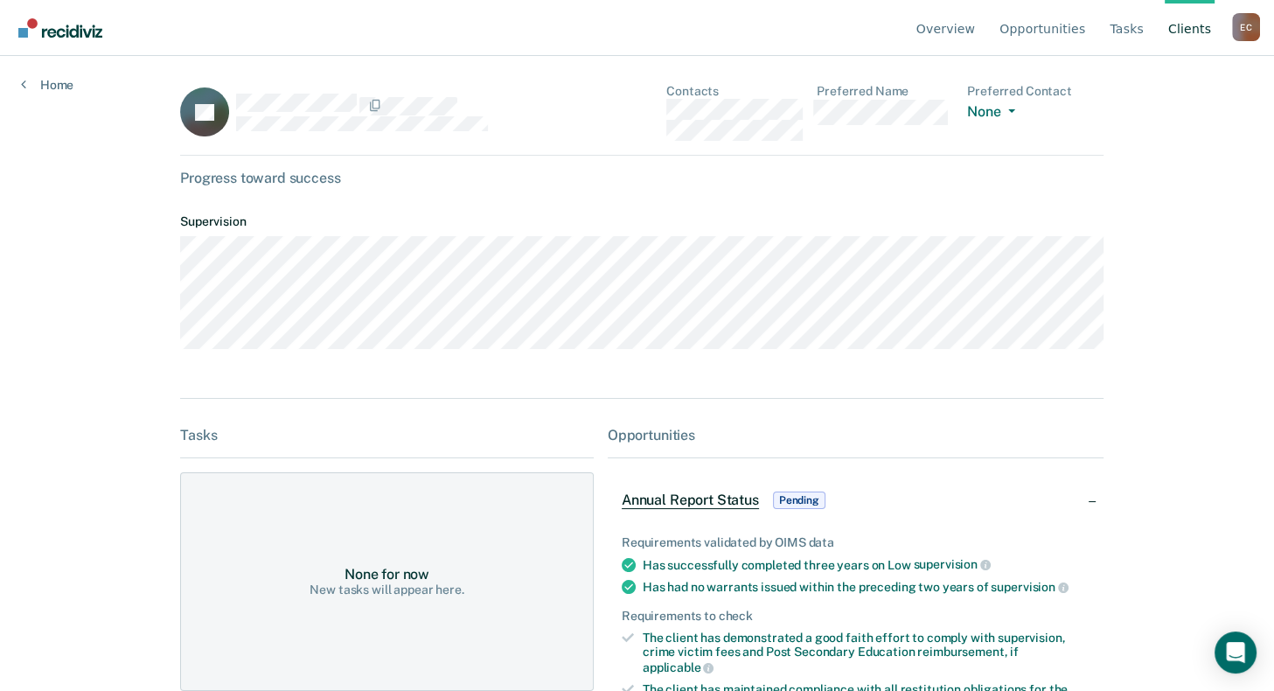
click at [707, 506] on span "Annual Report Status" at bounding box center [690, 500] width 137 height 17
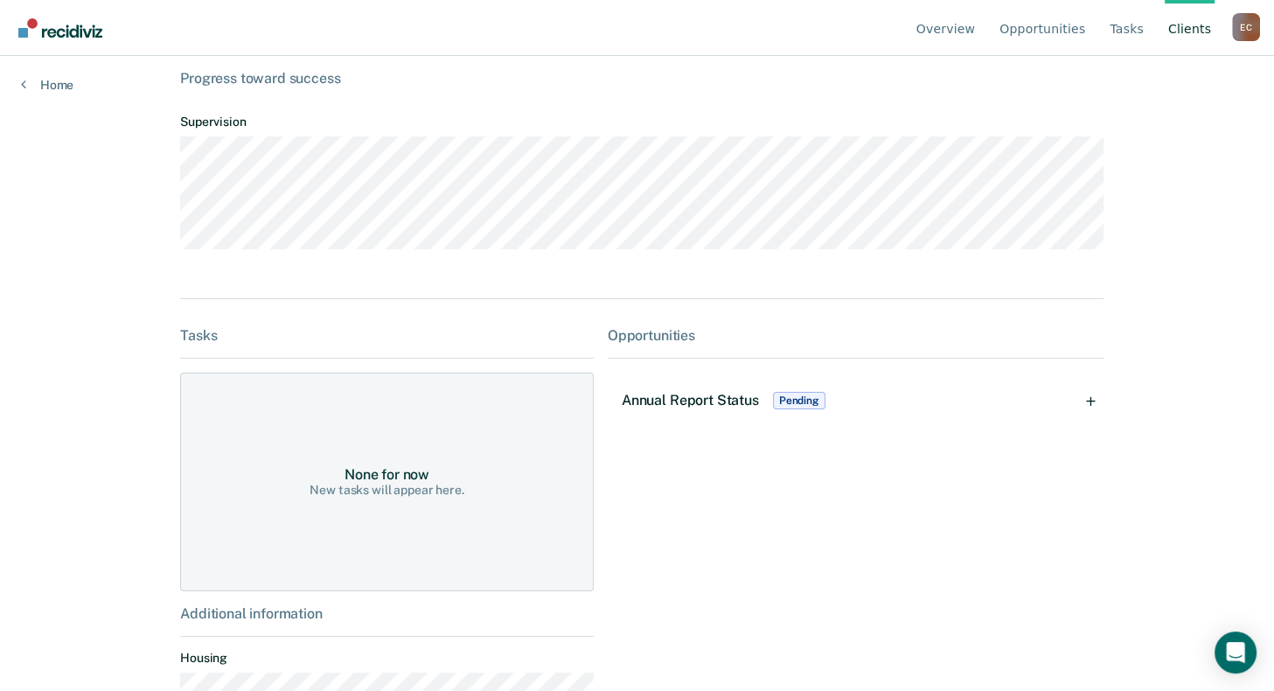
scroll to position [156, 0]
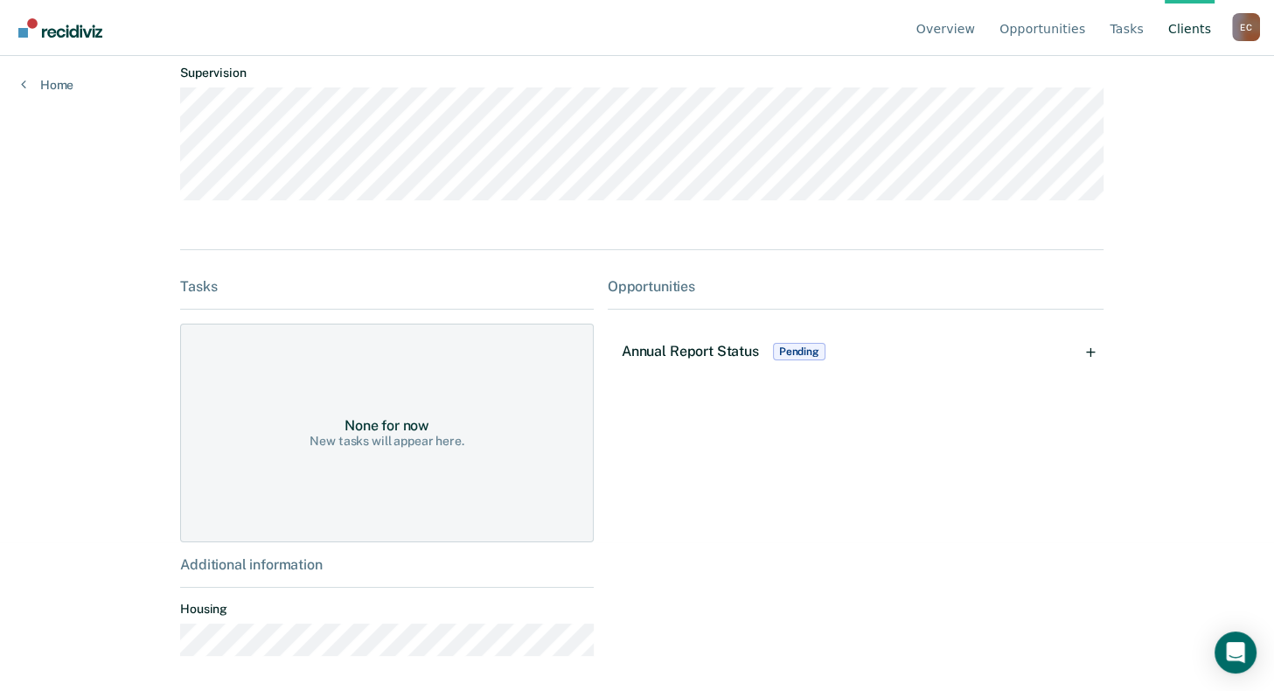
click at [675, 349] on span "Annual Report Status" at bounding box center [690, 351] width 137 height 17
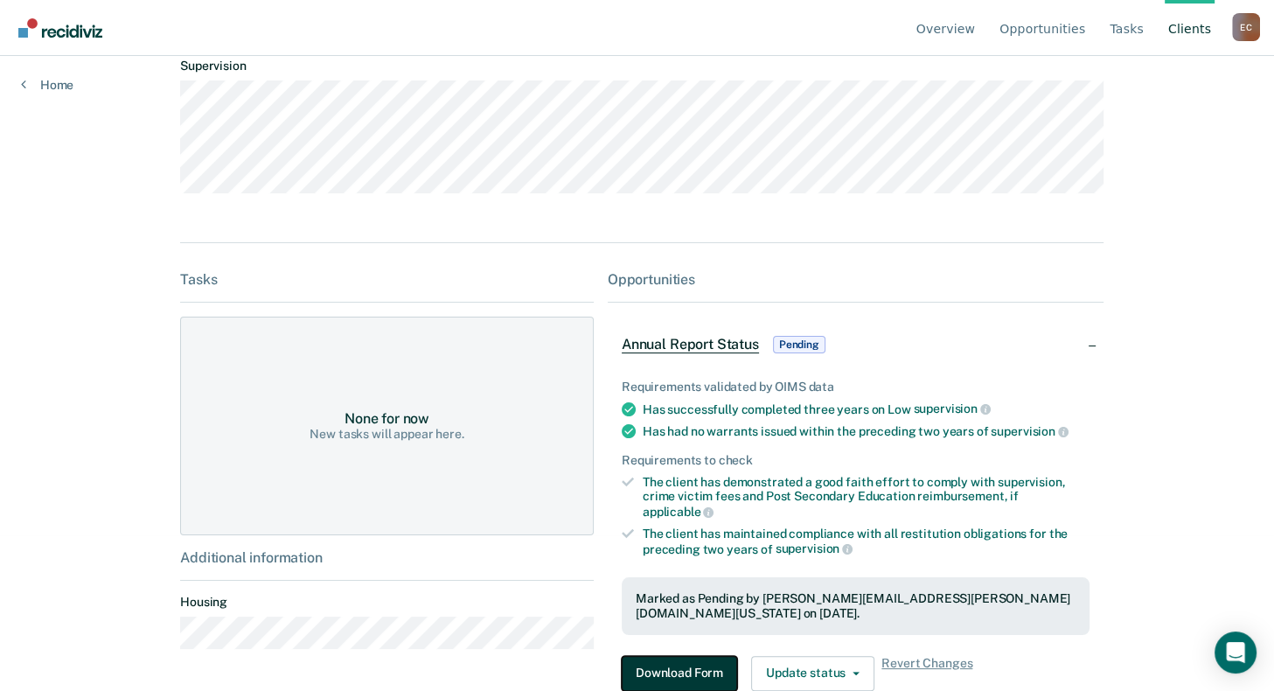
click at [679, 656] on button "Download Form" at bounding box center [679, 673] width 115 height 35
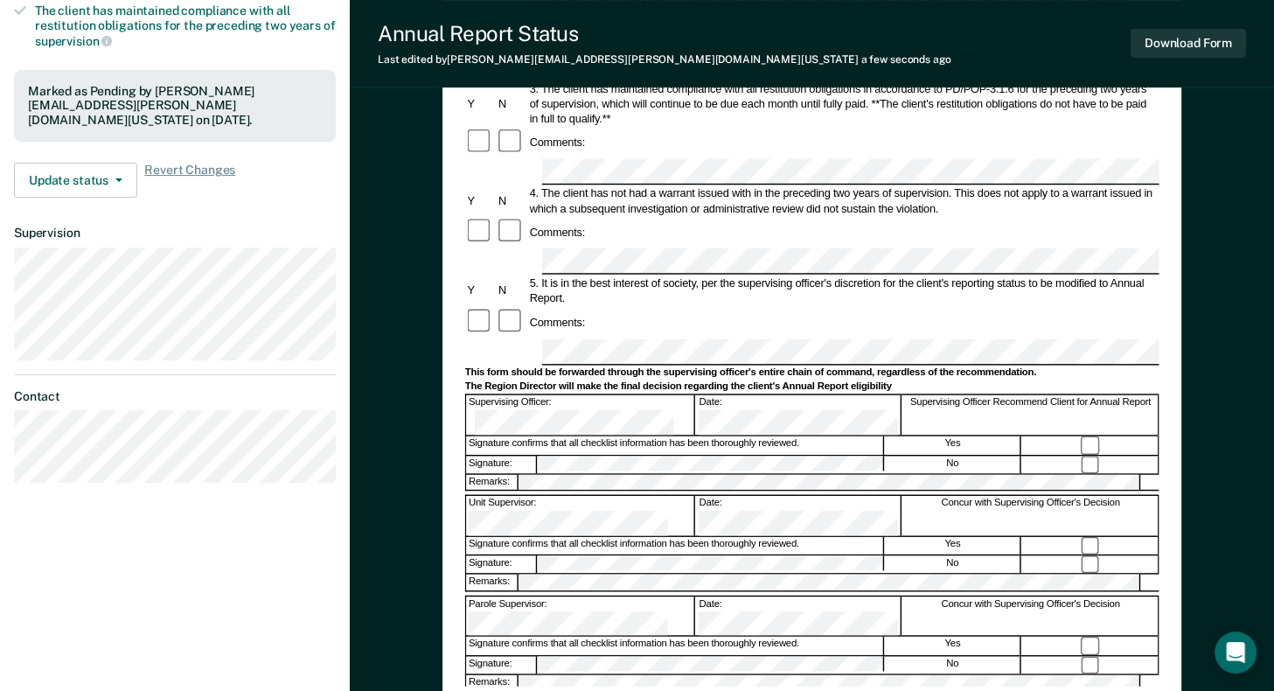
scroll to position [409, 0]
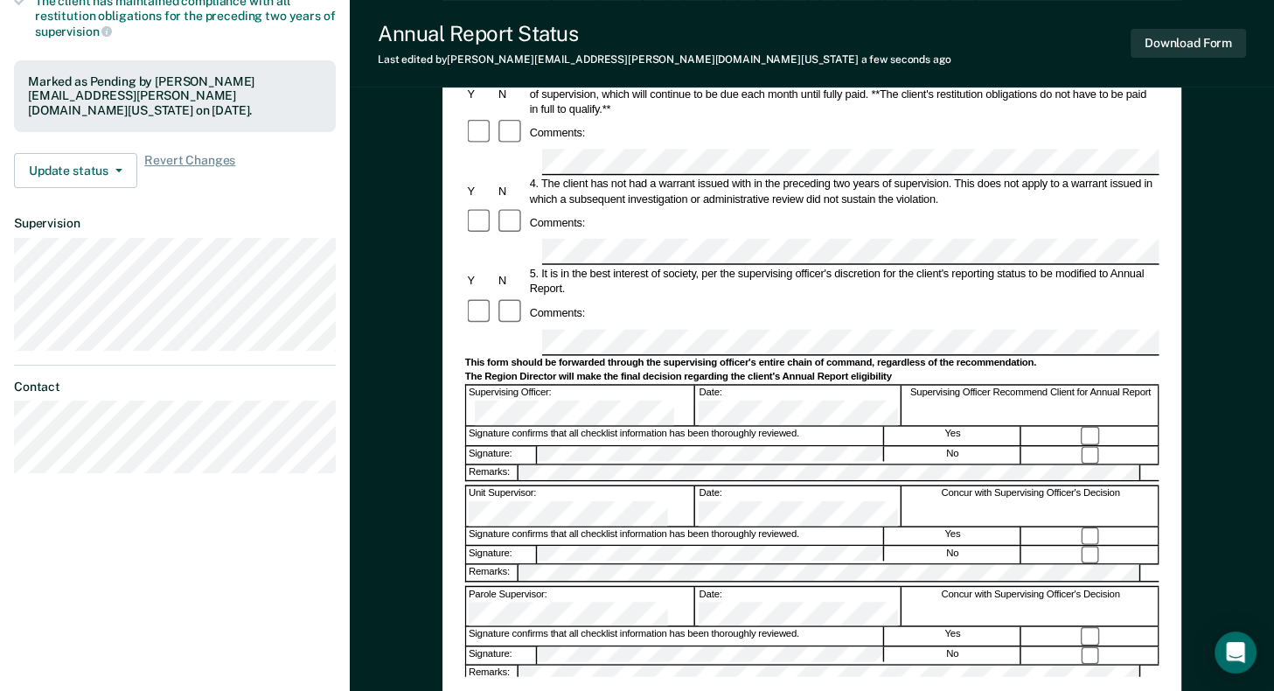
click at [785, 426] on div "Signature confirms that all checklist information has been thoroughly reviewed.…" at bounding box center [811, 435] width 695 height 19
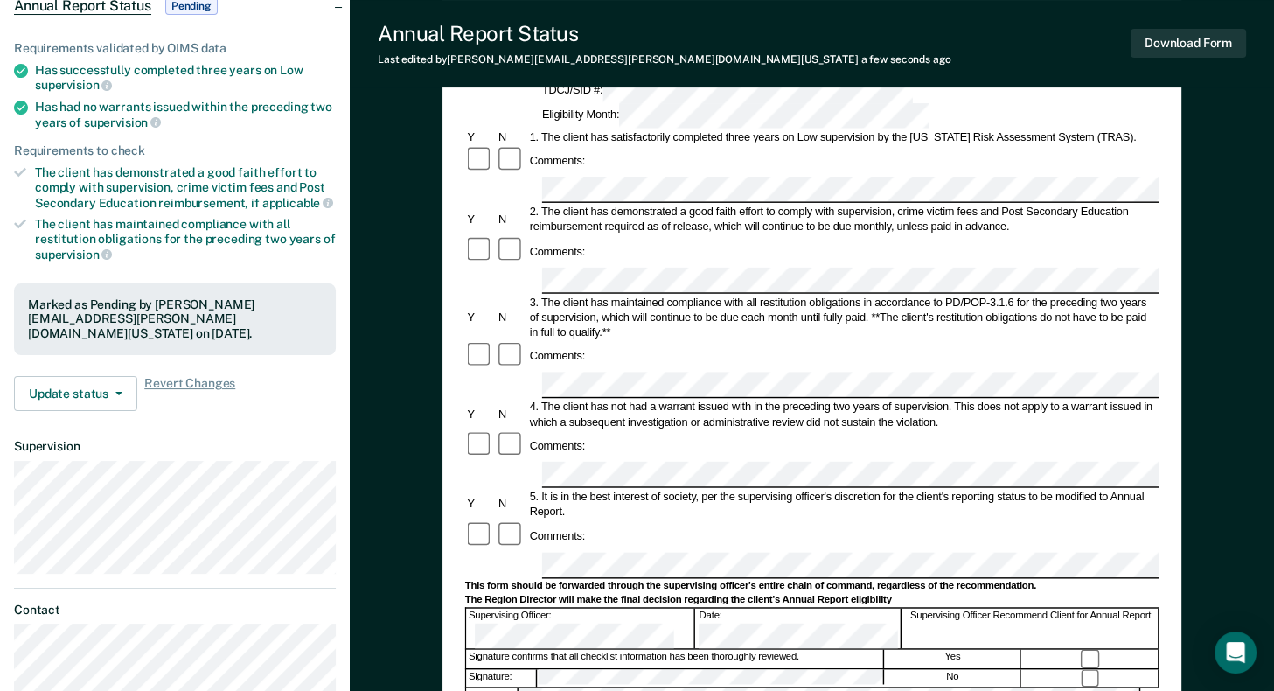
scroll to position [178, 0]
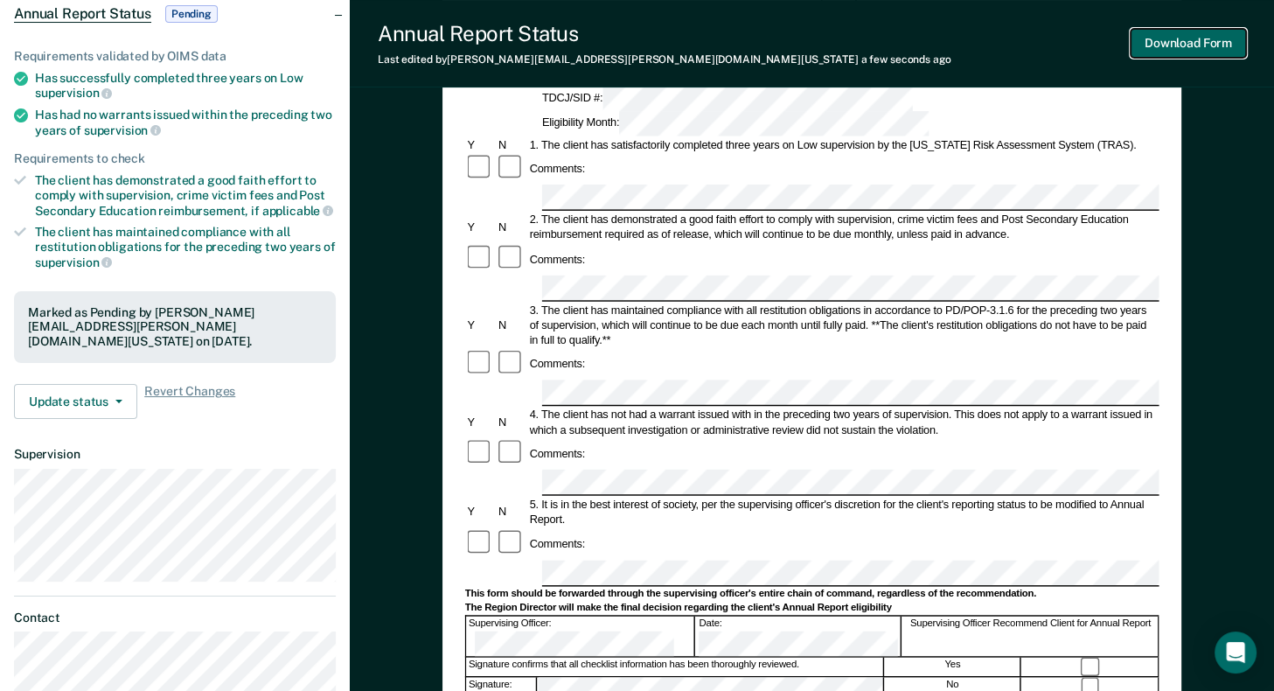
click at [1204, 46] on button "Download Form" at bounding box center [1188, 43] width 115 height 29
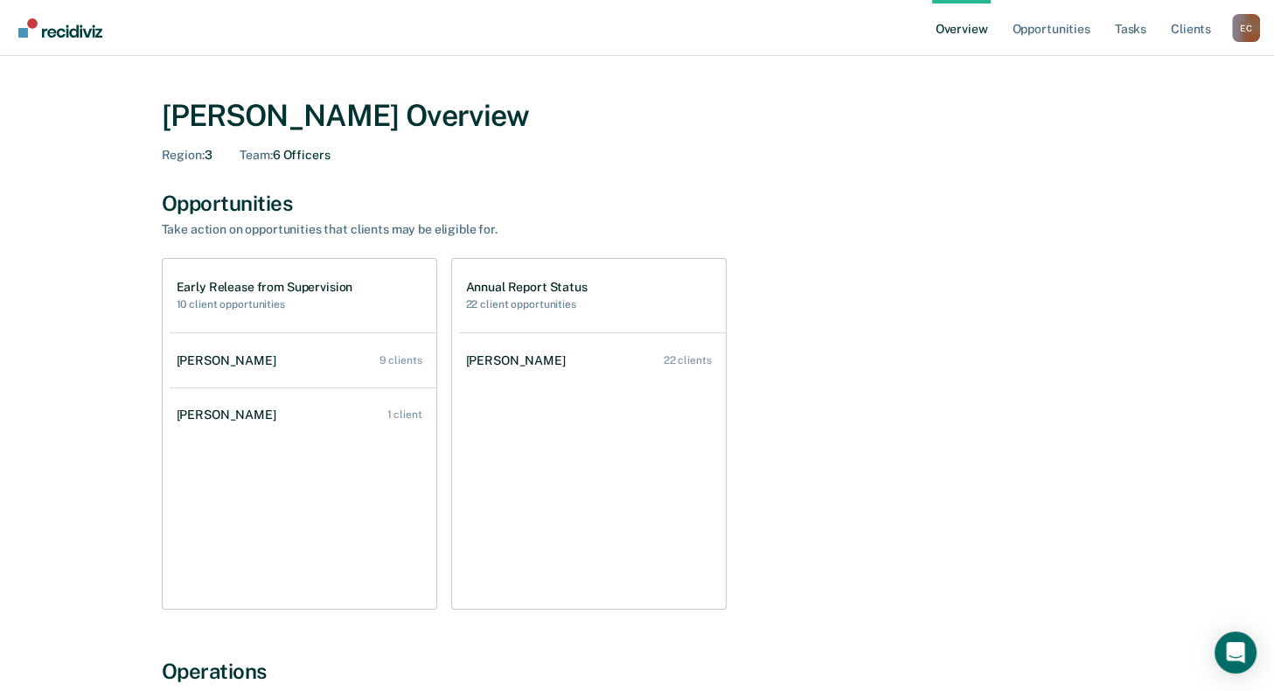
click at [983, 35] on link "Overview" at bounding box center [961, 28] width 59 height 56
click at [1141, 28] on link "Tasks" at bounding box center [1131, 28] width 38 height 56
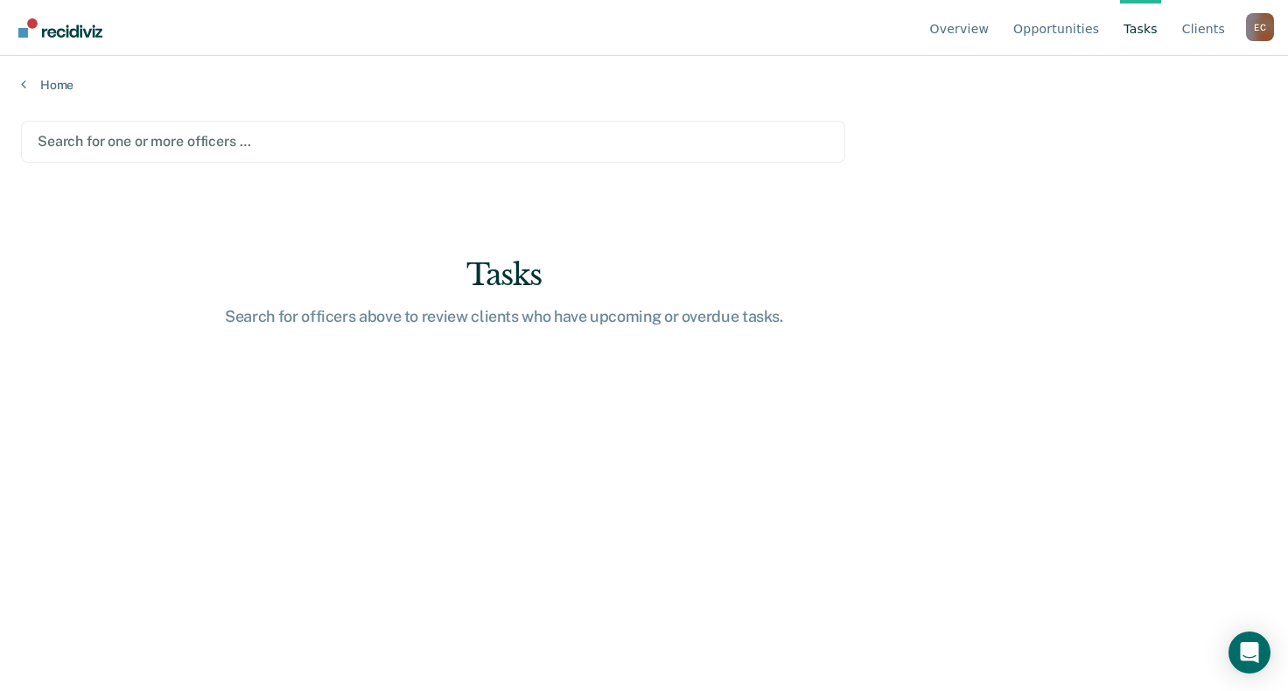
click at [198, 141] on div at bounding box center [433, 141] width 791 height 20
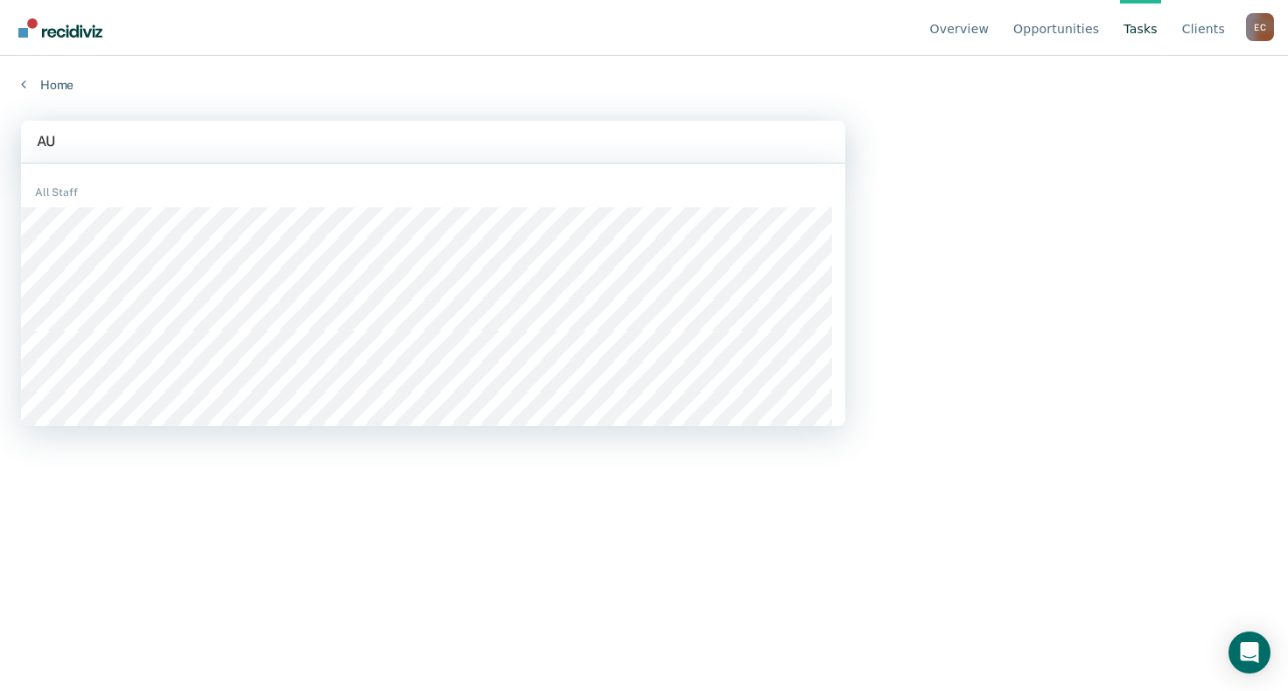
type input "AUN"
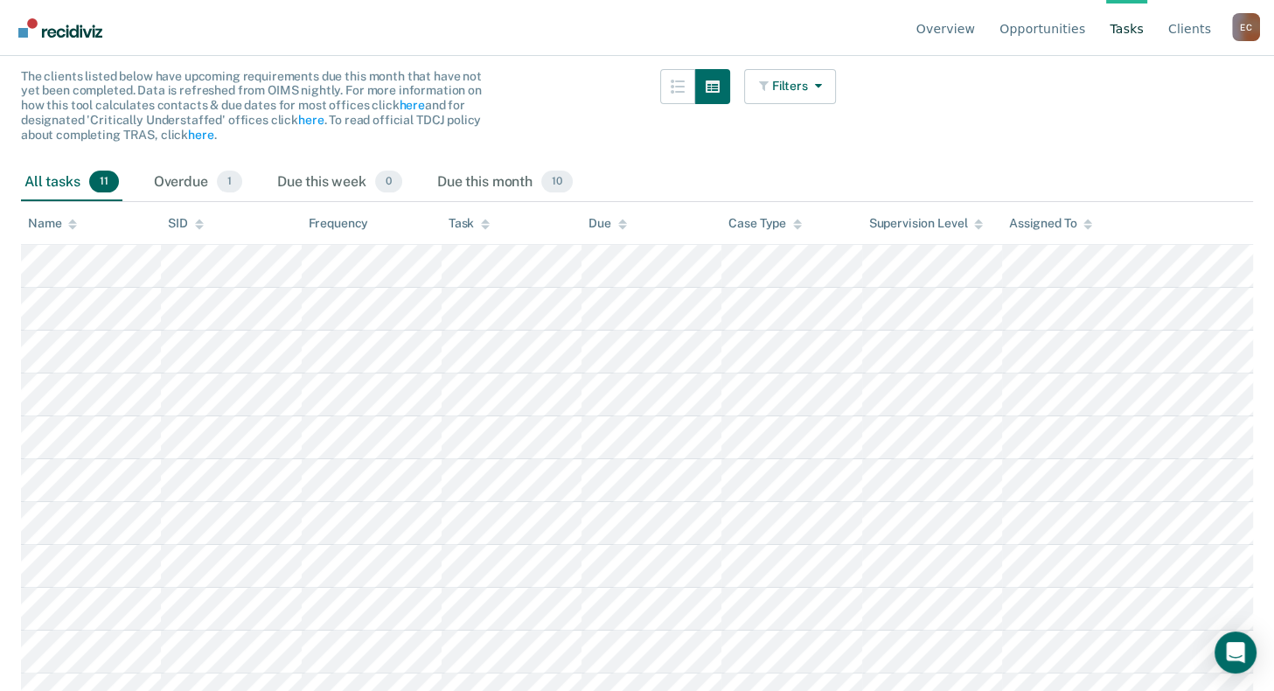
scroll to position [189, 0]
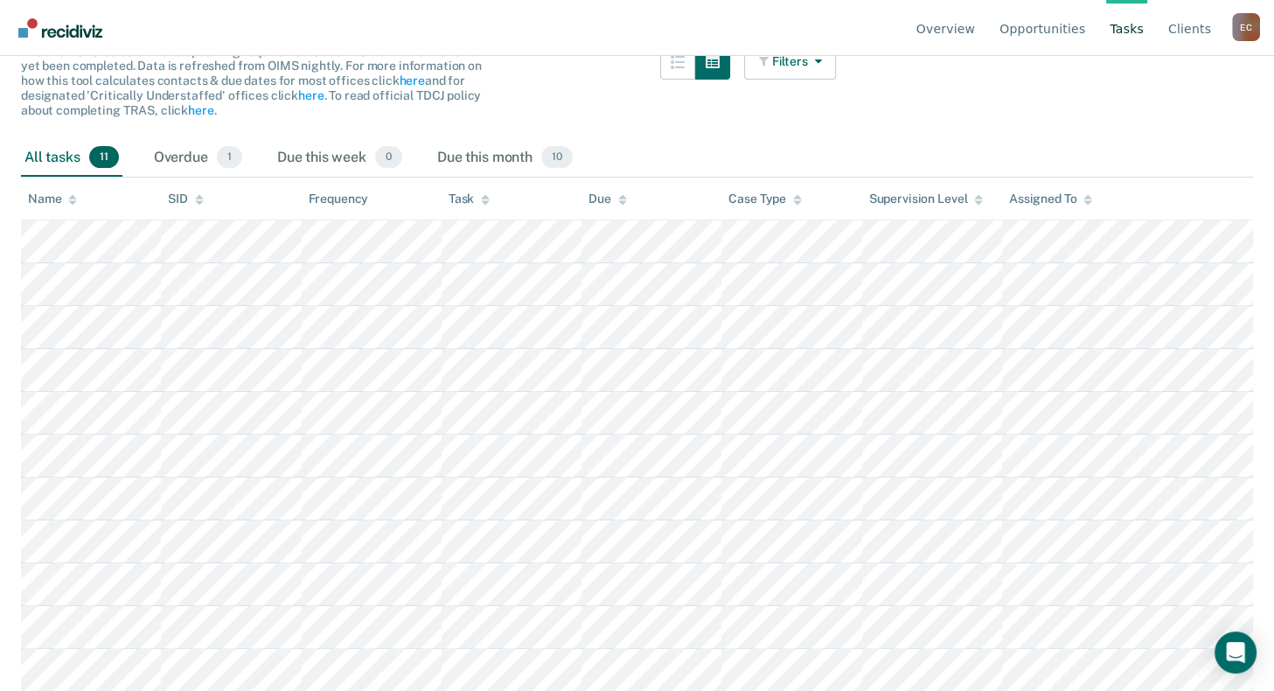
click at [89, 151] on span "11" at bounding box center [104, 157] width 30 height 23
click at [206, 152] on div "Overdue 1" at bounding box center [197, 158] width 95 height 38
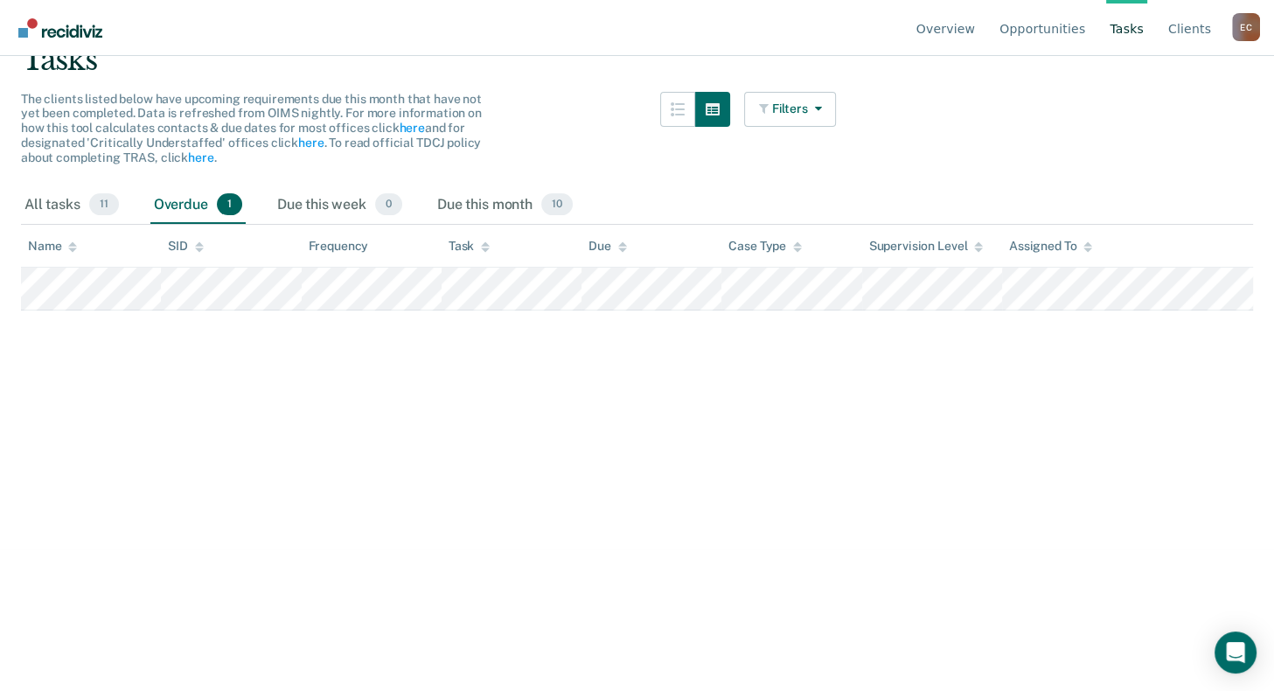
scroll to position [141, 0]
click at [497, 206] on div "Due this month 10" at bounding box center [505, 206] width 143 height 38
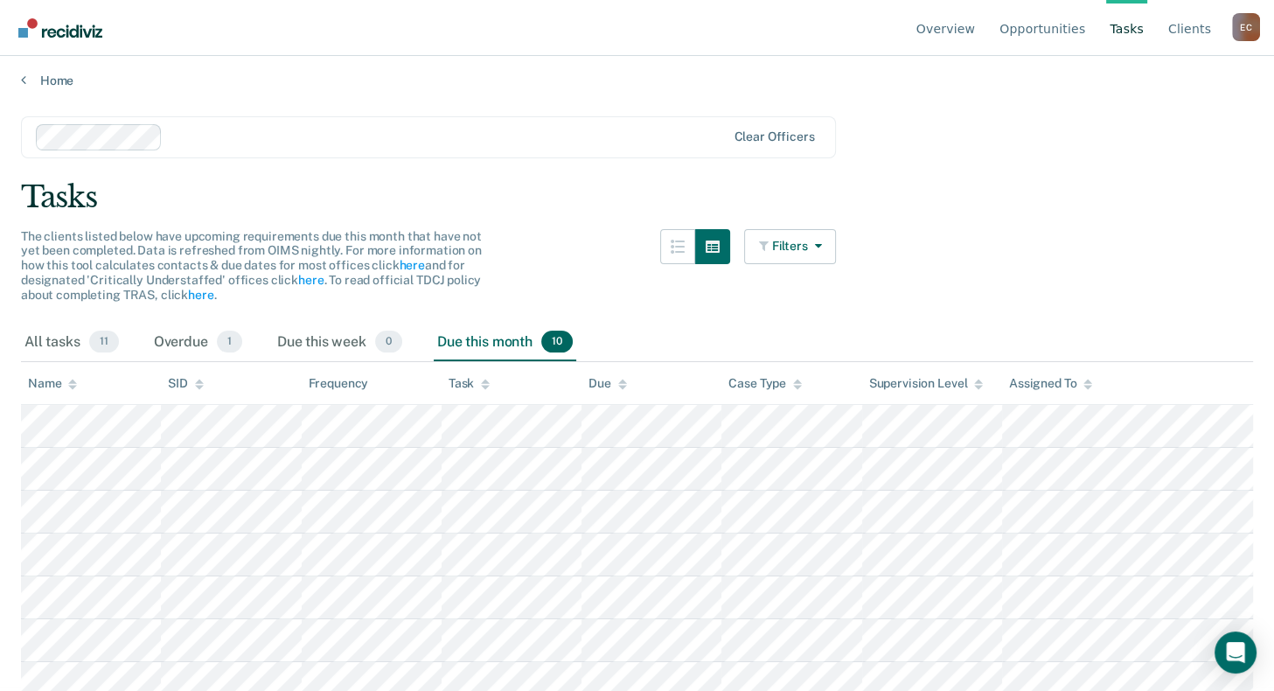
scroll to position [0, 0]
